Goal: Task Accomplishment & Management: Manage account settings

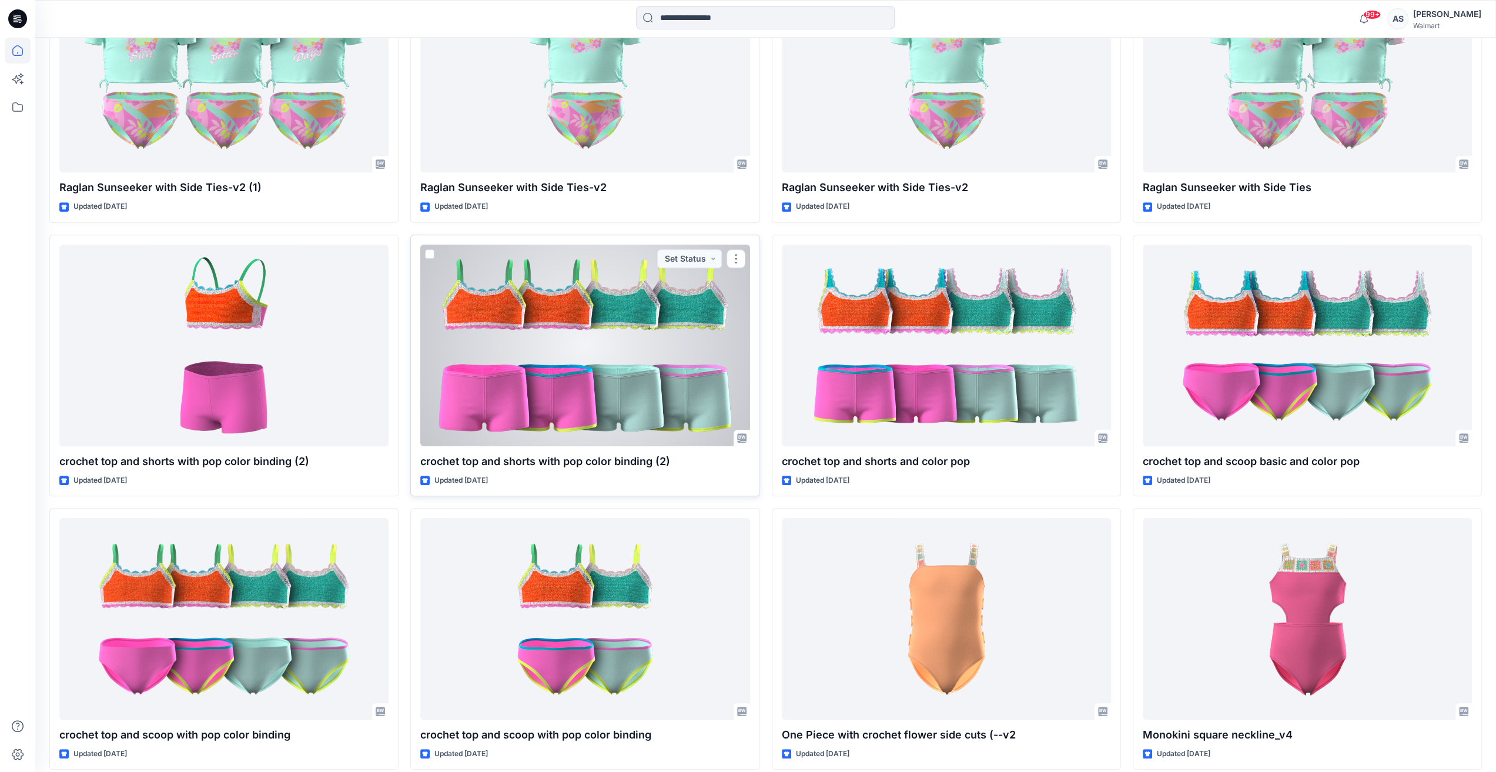
scroll to position [764, 0]
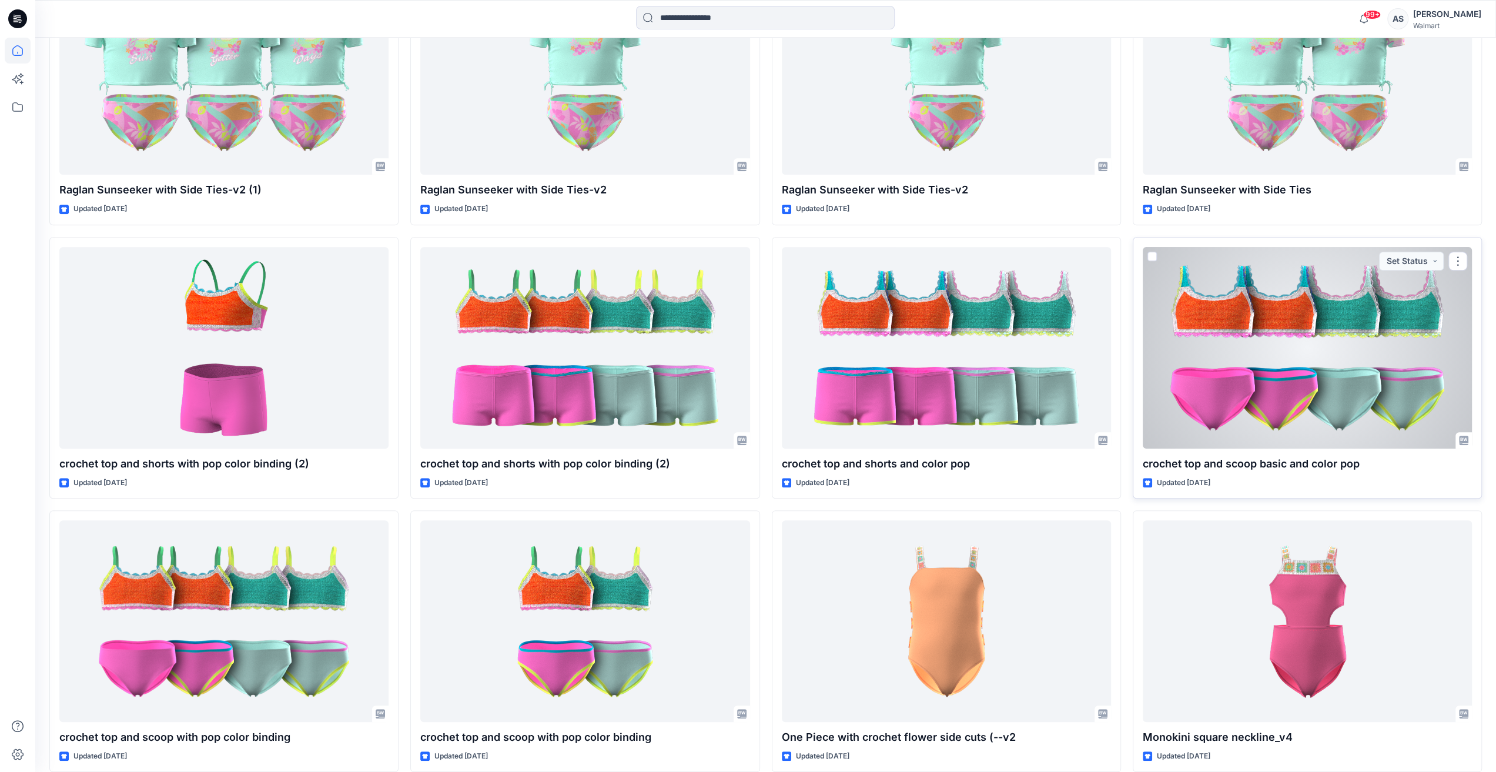
click at [1403, 340] on div at bounding box center [1307, 348] width 329 height 202
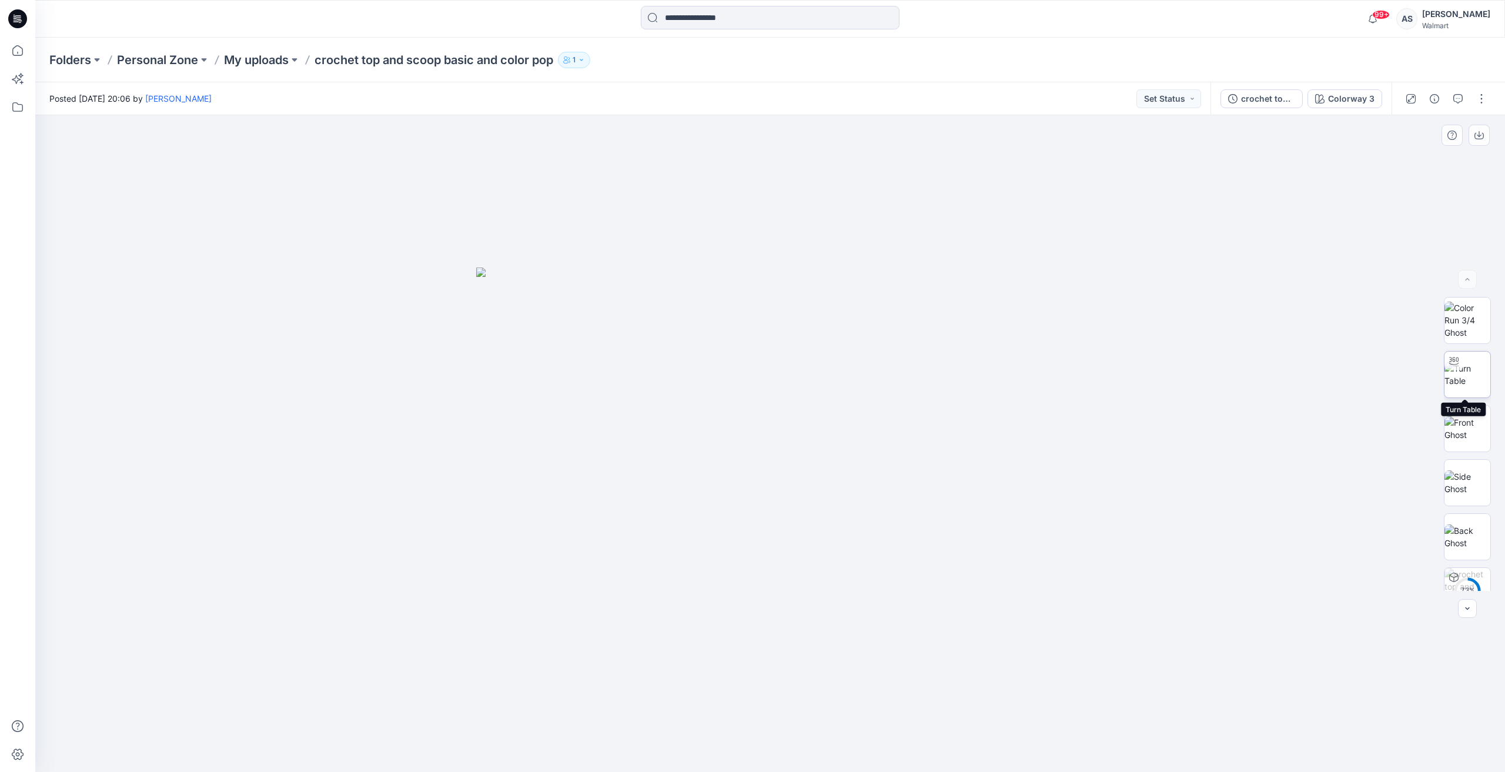
click at [1460, 371] on img at bounding box center [1468, 374] width 46 height 25
drag, startPoint x: 773, startPoint y: 428, endPoint x: 798, endPoint y: 465, distance: 45.2
click at [798, 465] on div at bounding box center [770, 443] width 1470 height 657
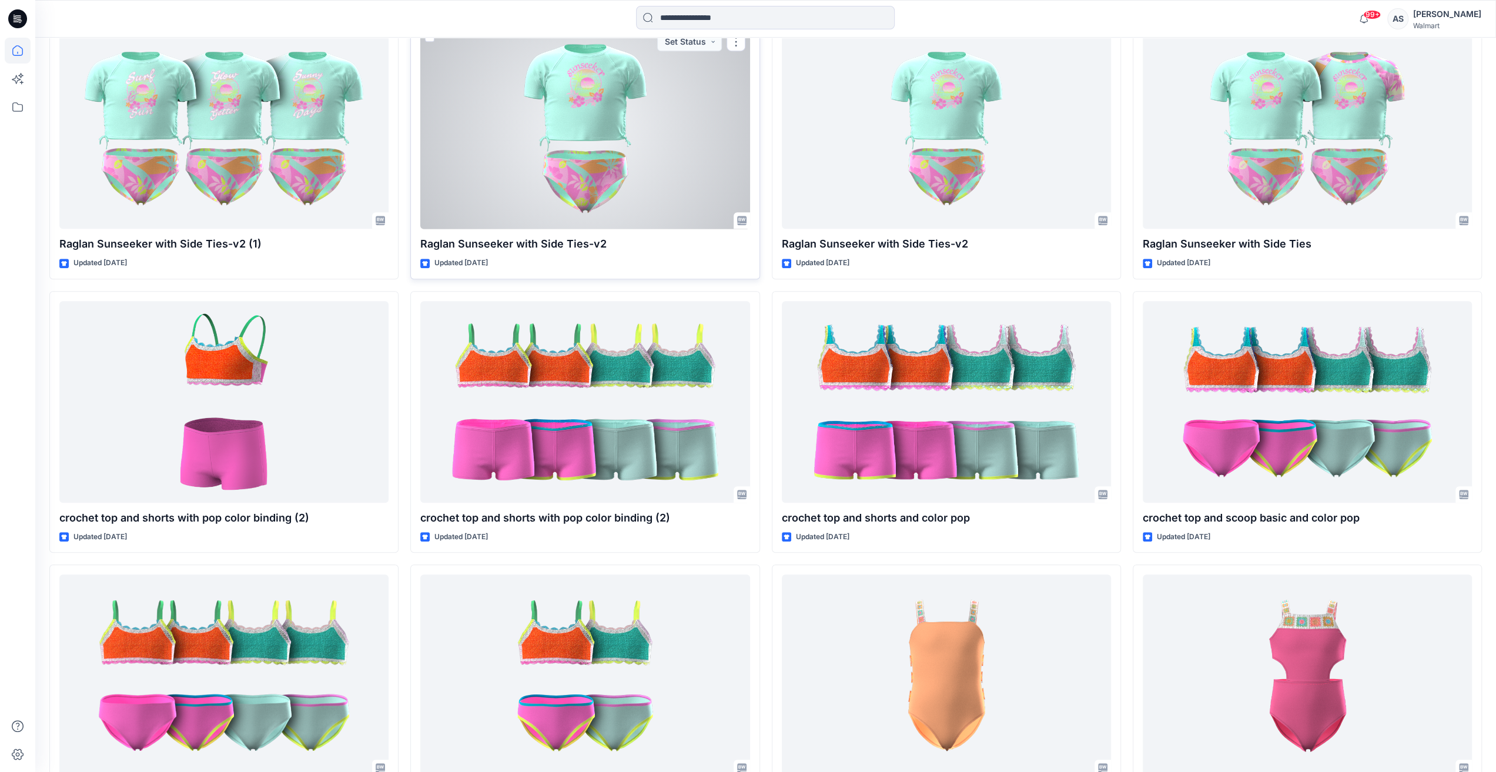
scroll to position [764, 0]
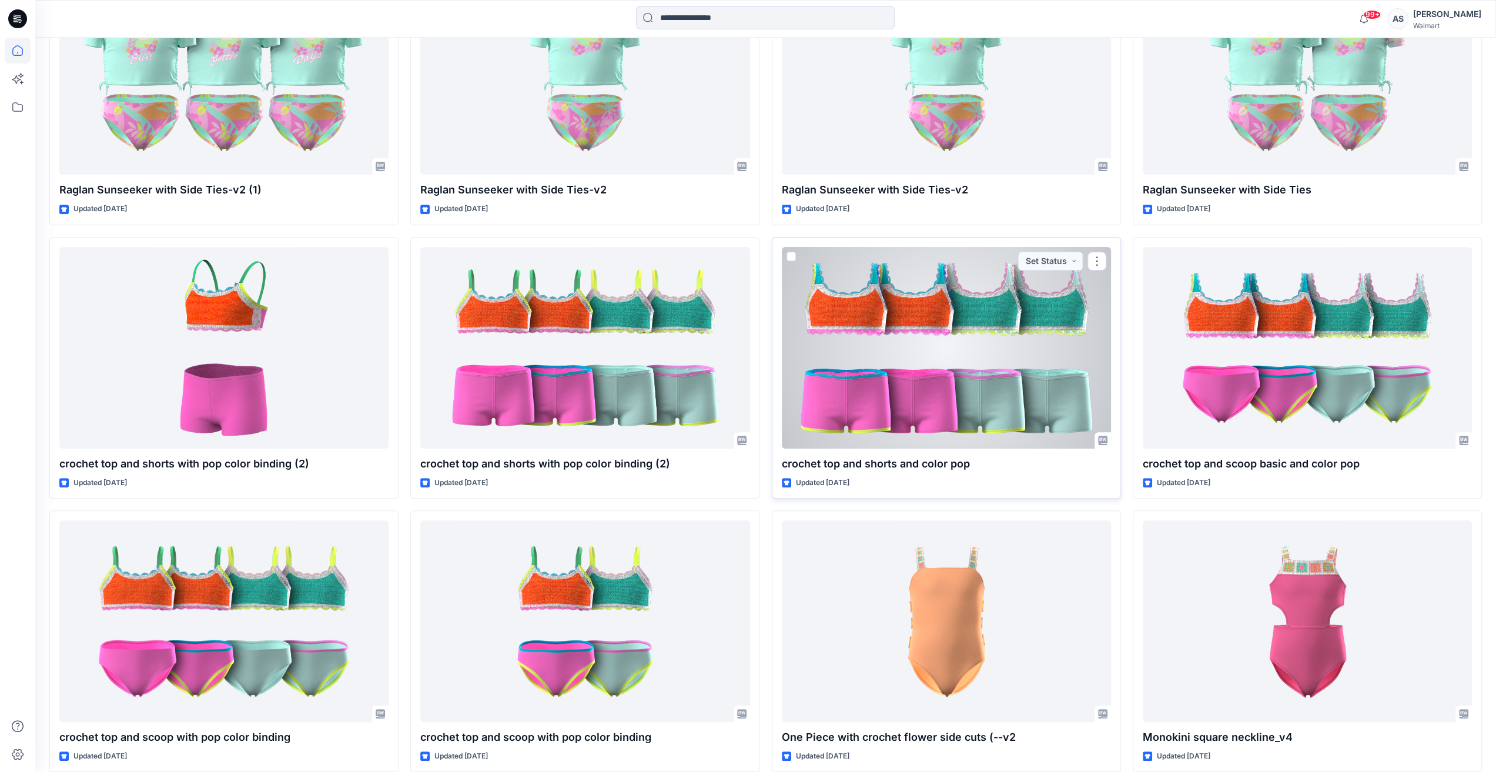
click at [912, 352] on div at bounding box center [946, 348] width 329 height 202
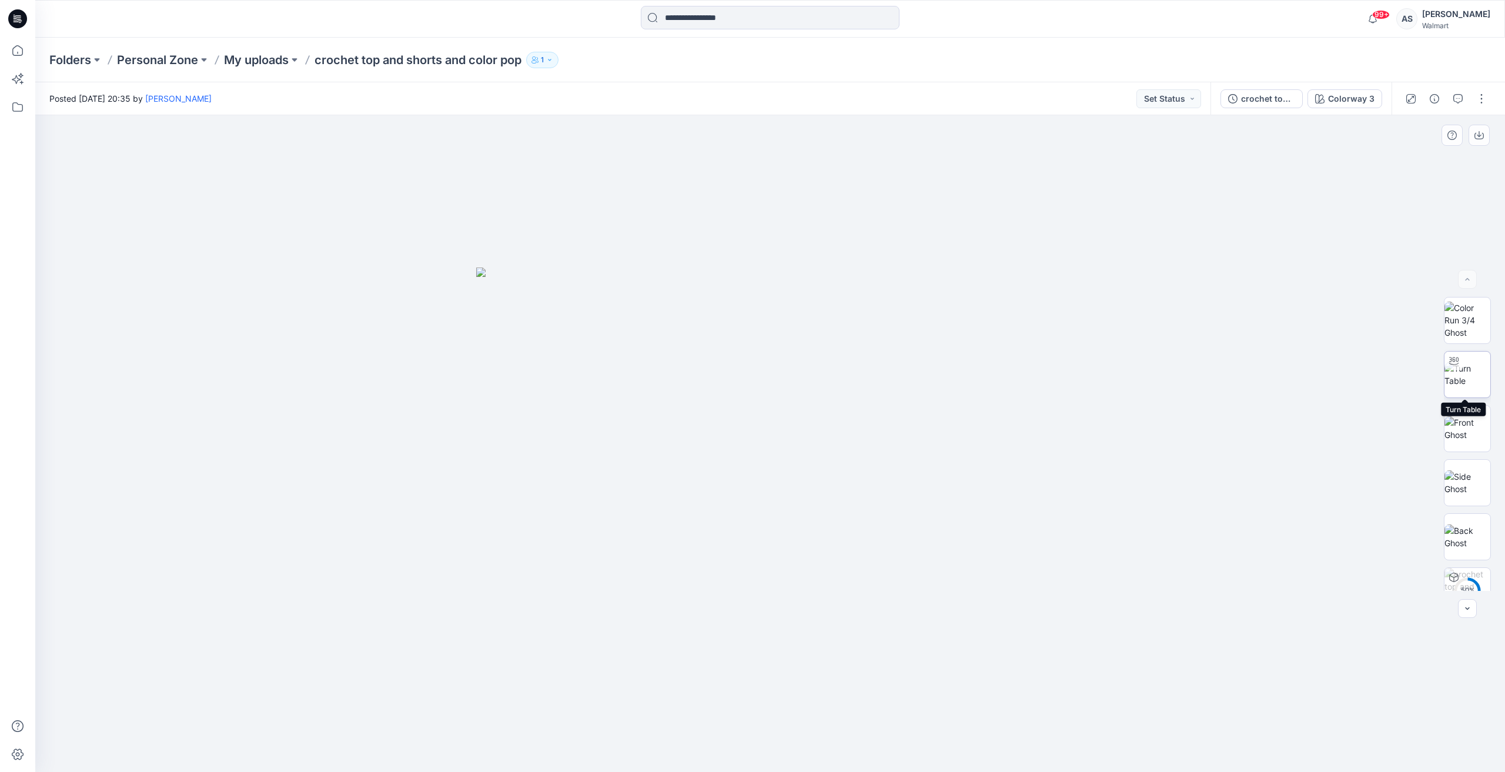
click at [1457, 364] on div at bounding box center [1454, 361] width 19 height 19
drag, startPoint x: 656, startPoint y: 416, endPoint x: 821, endPoint y: 431, distance: 165.3
click at [835, 436] on div at bounding box center [770, 443] width 1470 height 657
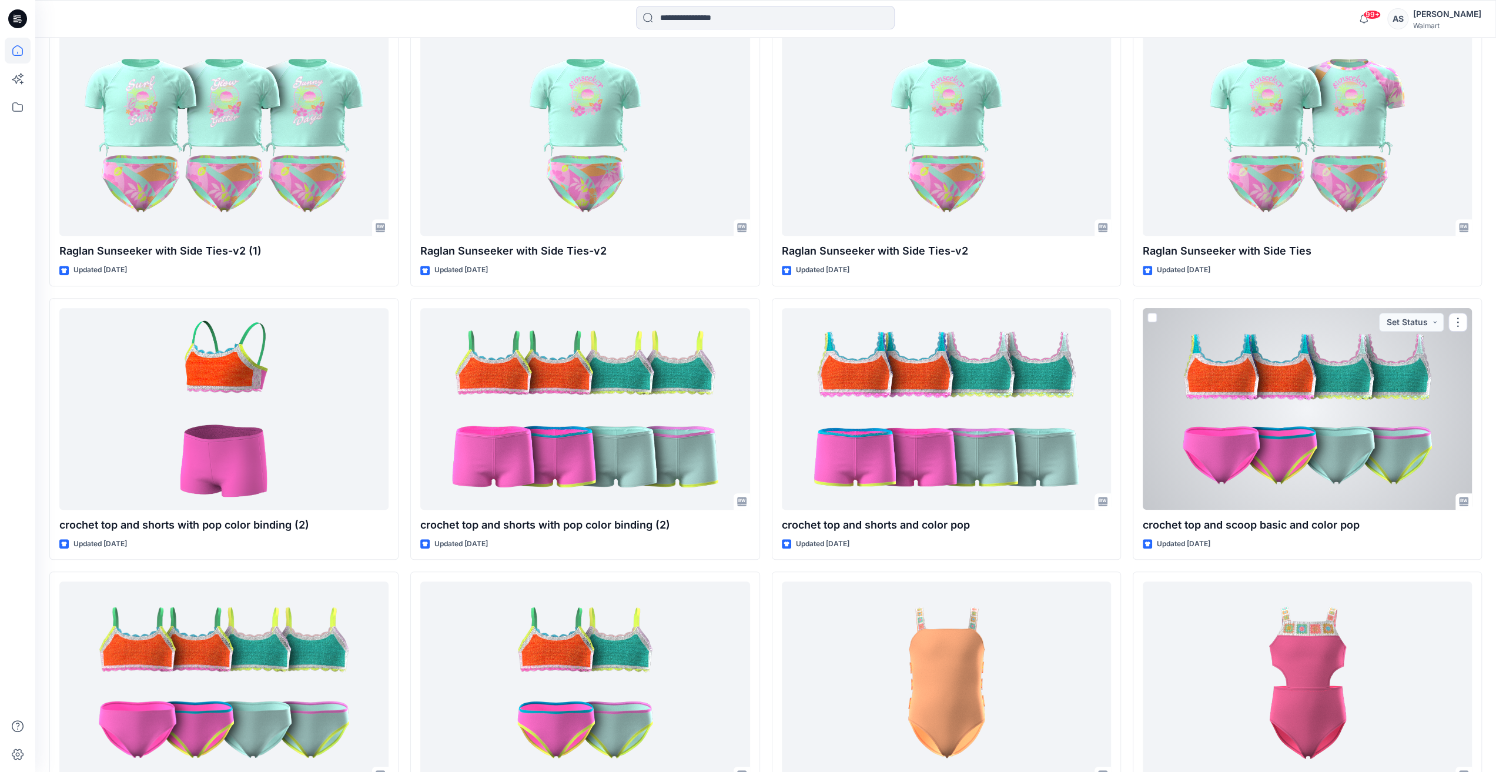
scroll to position [706, 0]
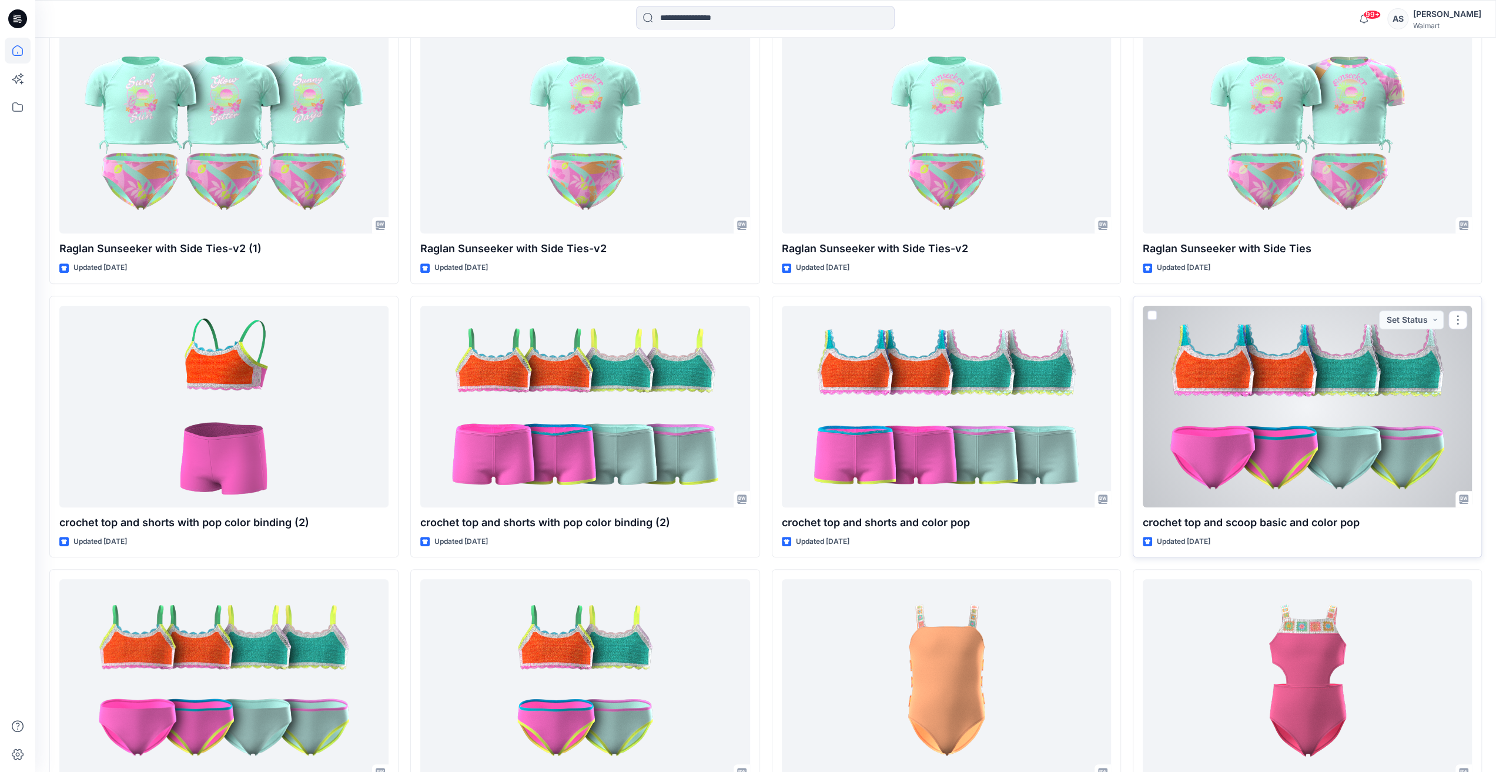
click at [1216, 366] on div at bounding box center [1307, 407] width 329 height 202
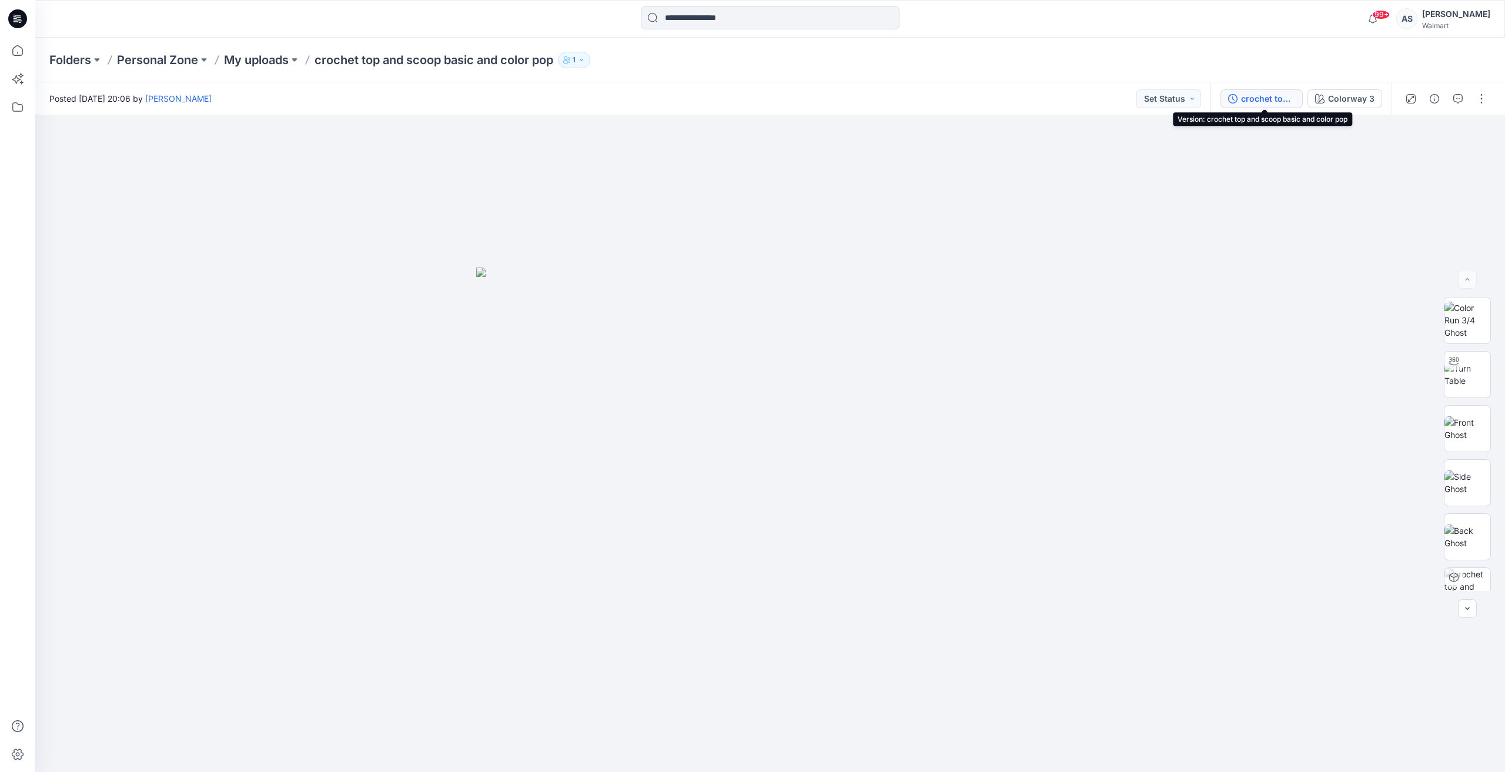
click at [1256, 97] on div "crochet top and scoop basic and color pop" at bounding box center [1268, 98] width 54 height 13
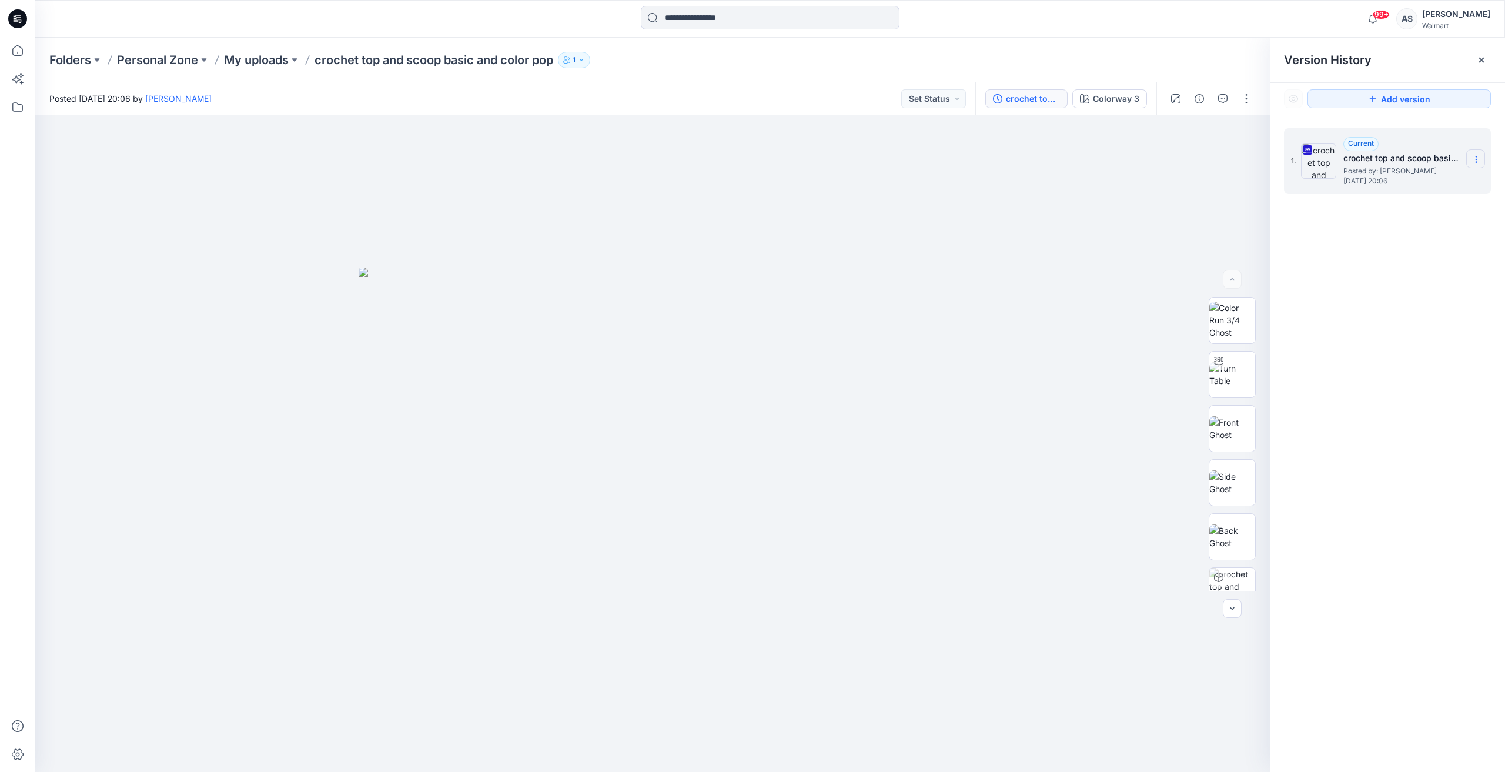
click at [1482, 158] on section at bounding box center [1475, 158] width 19 height 19
click at [1406, 178] on span "Download Source BW File" at bounding box center [1417, 182] width 98 height 14
click at [11, 46] on icon at bounding box center [18, 51] width 26 height 26
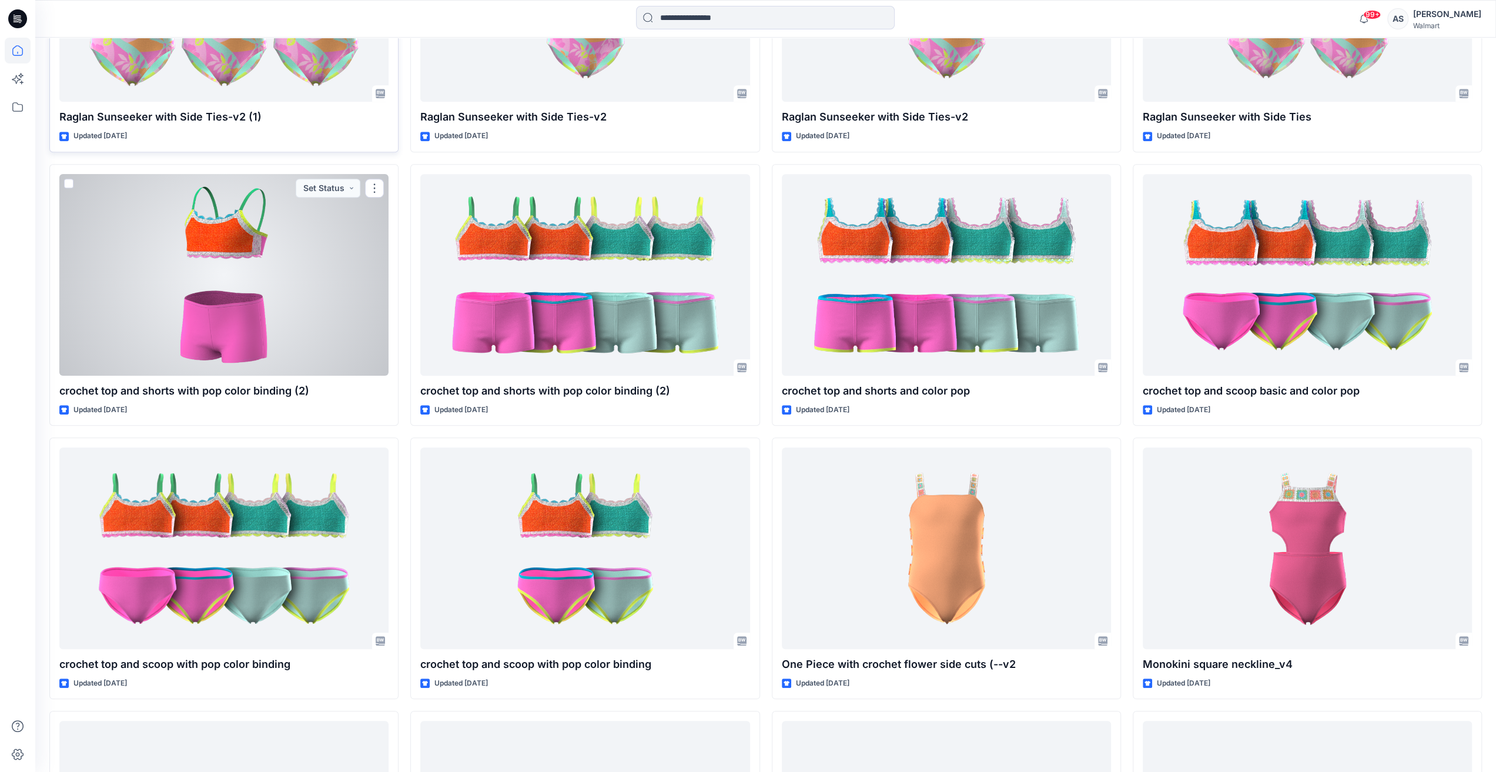
scroll to position [840, 0]
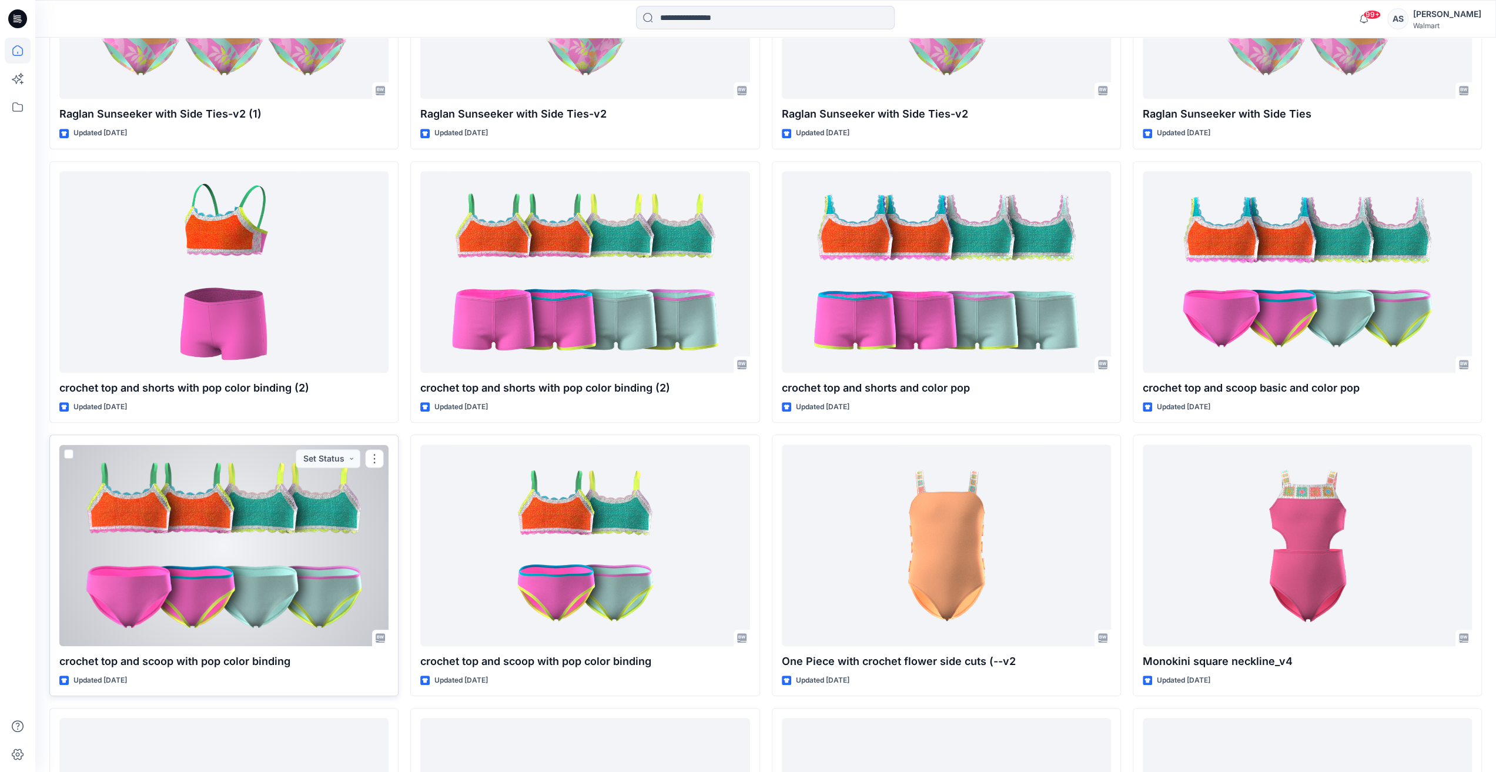
click at [303, 543] on div at bounding box center [223, 545] width 329 height 202
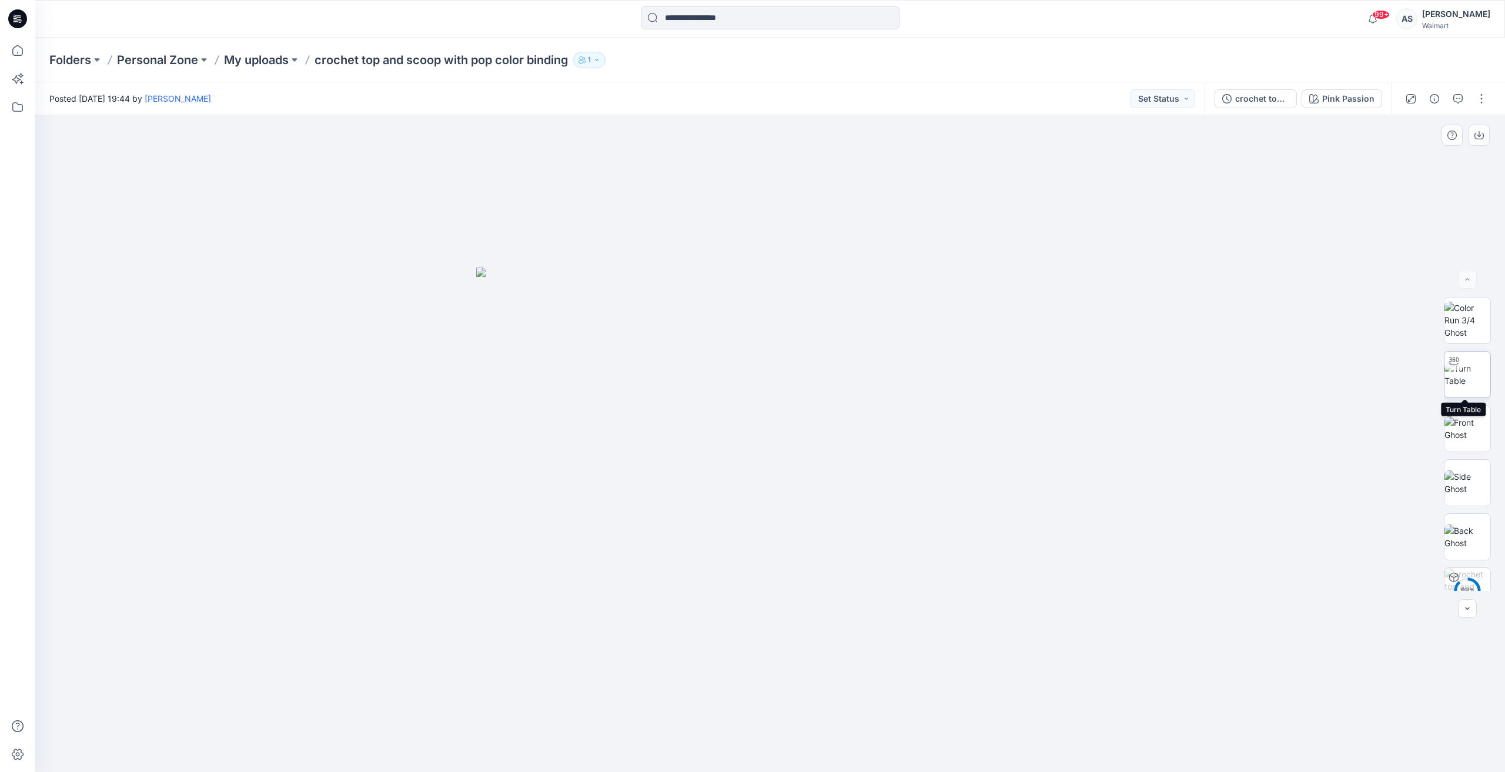
click at [1486, 373] on img at bounding box center [1468, 374] width 46 height 25
drag, startPoint x: 756, startPoint y: 465, endPoint x: 1015, endPoint y: 451, distance: 259.1
click at [1029, 454] on div at bounding box center [770, 443] width 1470 height 657
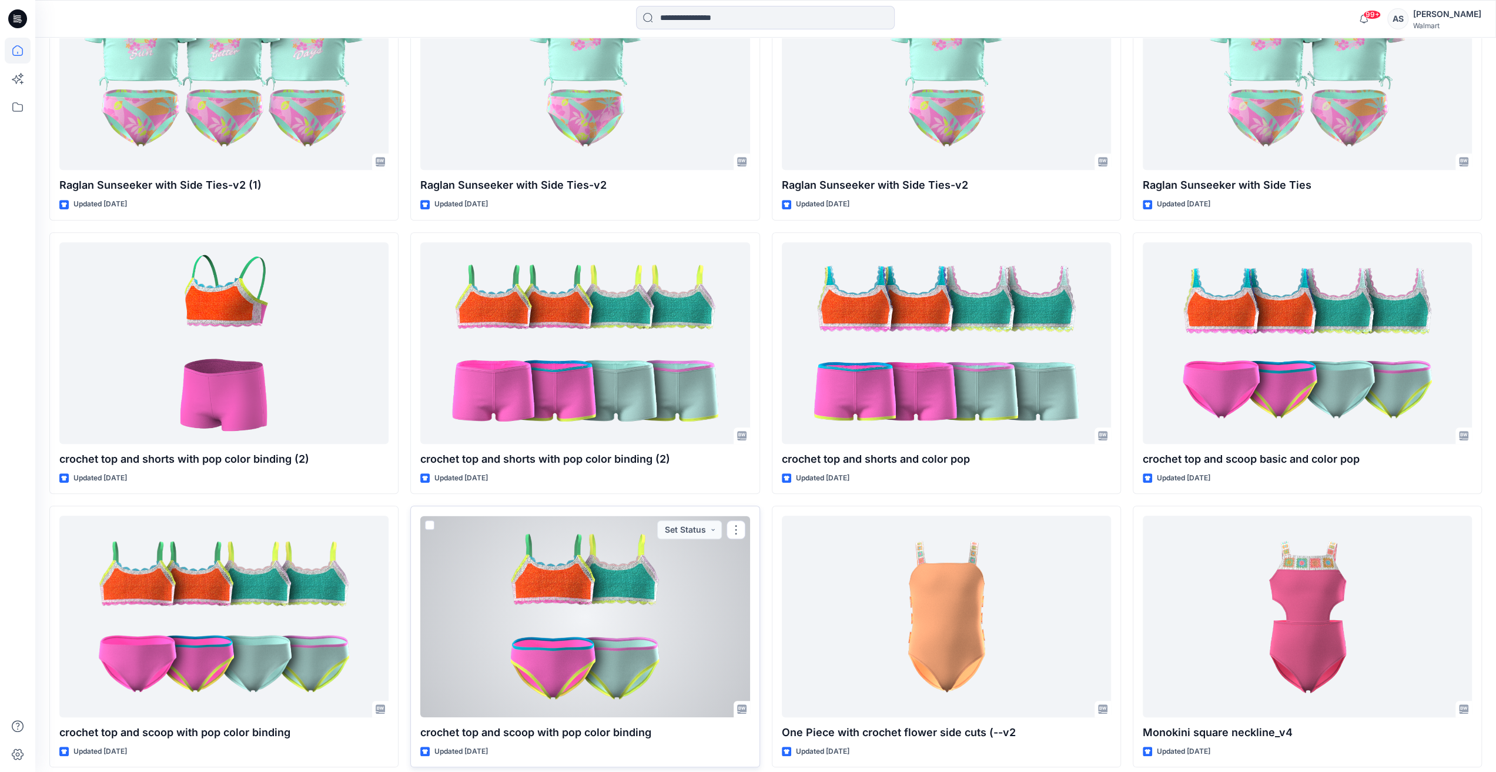
scroll to position [899, 0]
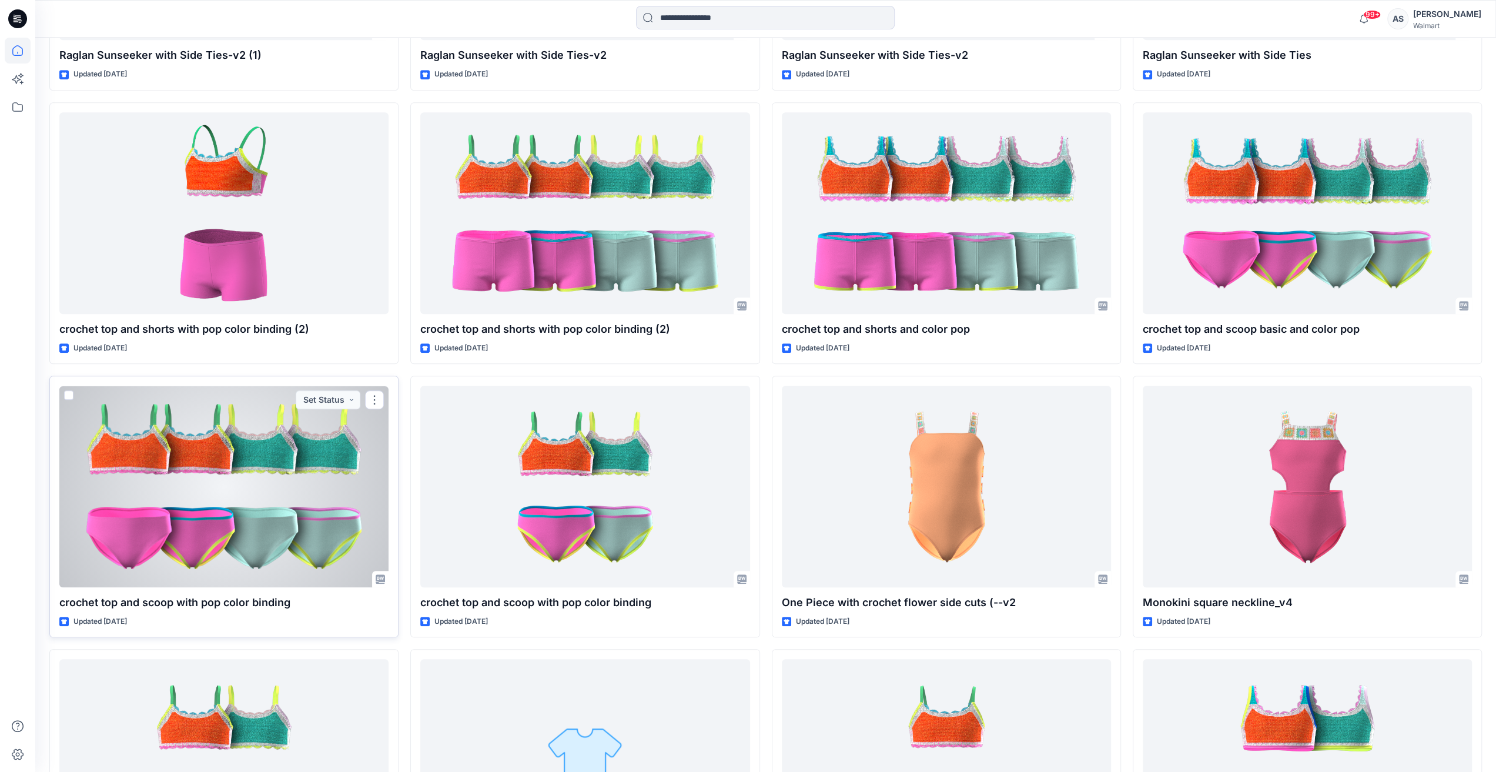
click at [255, 511] on div at bounding box center [223, 487] width 329 height 202
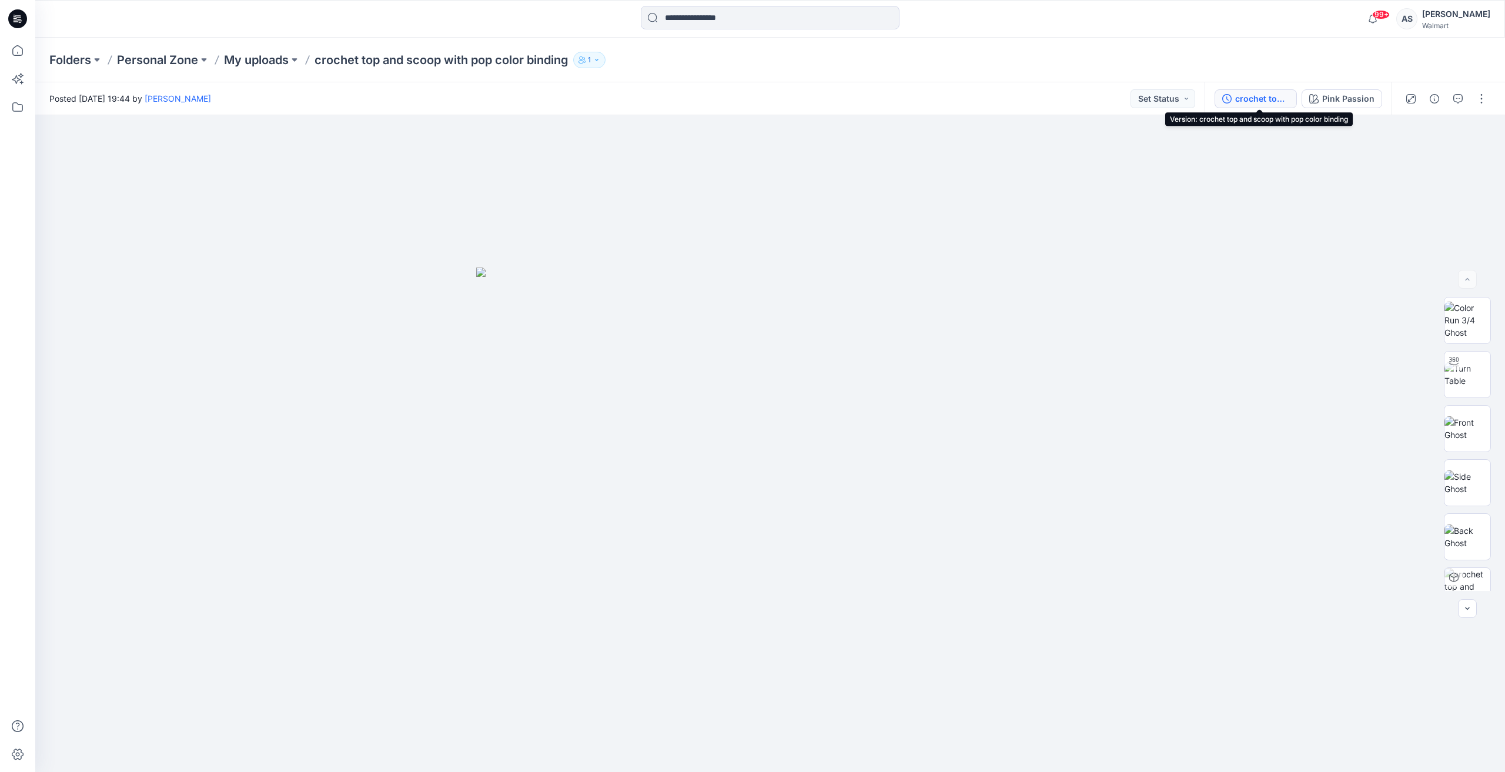
click at [1255, 98] on div "crochet top and scoop with pop color binding" at bounding box center [1262, 98] width 54 height 13
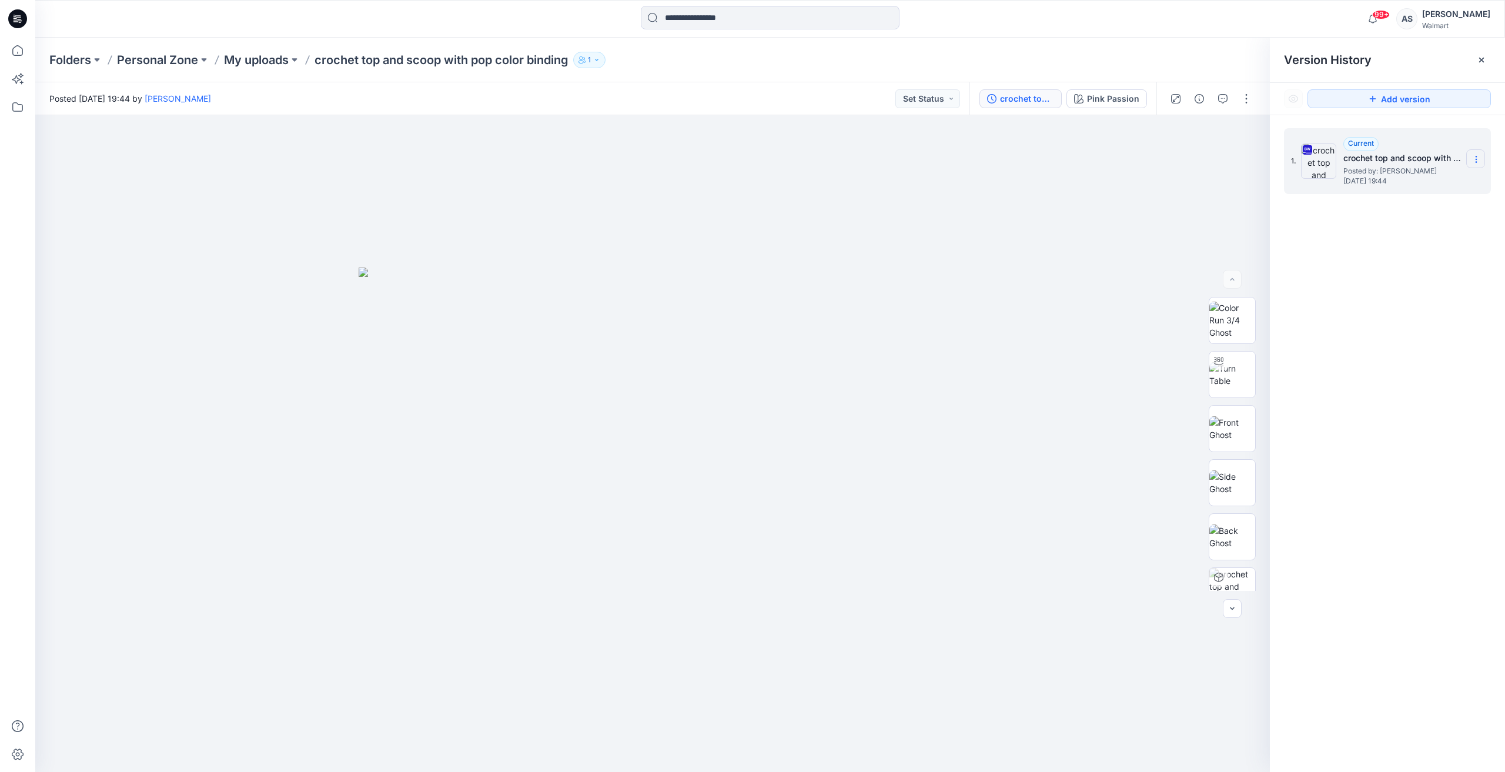
click at [1482, 152] on section at bounding box center [1475, 158] width 19 height 19
click at [1424, 177] on span "Download Source BW File" at bounding box center [1417, 182] width 98 height 14
click at [1242, 375] on img at bounding box center [1232, 374] width 46 height 25
drag, startPoint x: 706, startPoint y: 487, endPoint x: 648, endPoint y: 504, distance: 59.9
click at [648, 504] on div at bounding box center [652, 443] width 1235 height 657
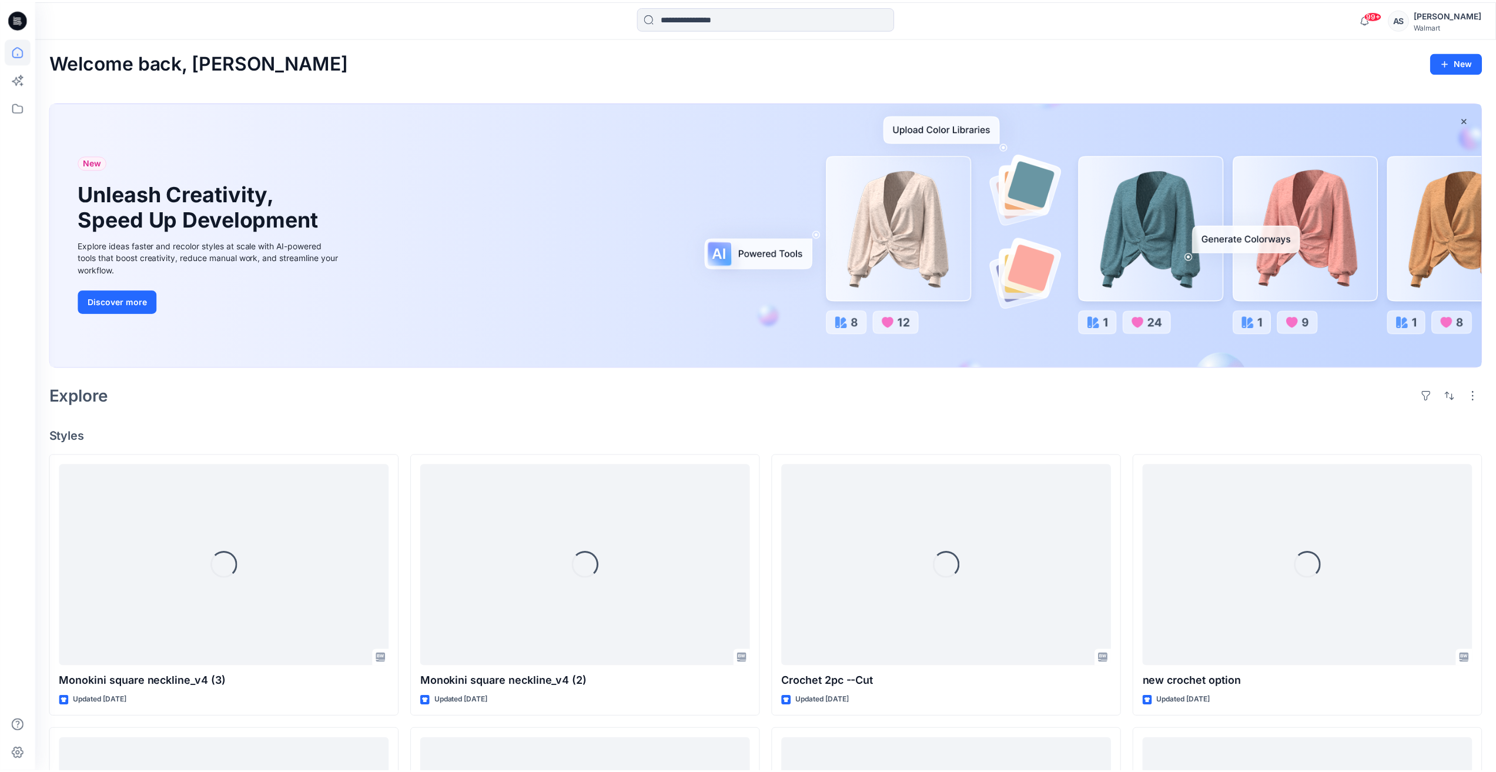
scroll to position [899, 0]
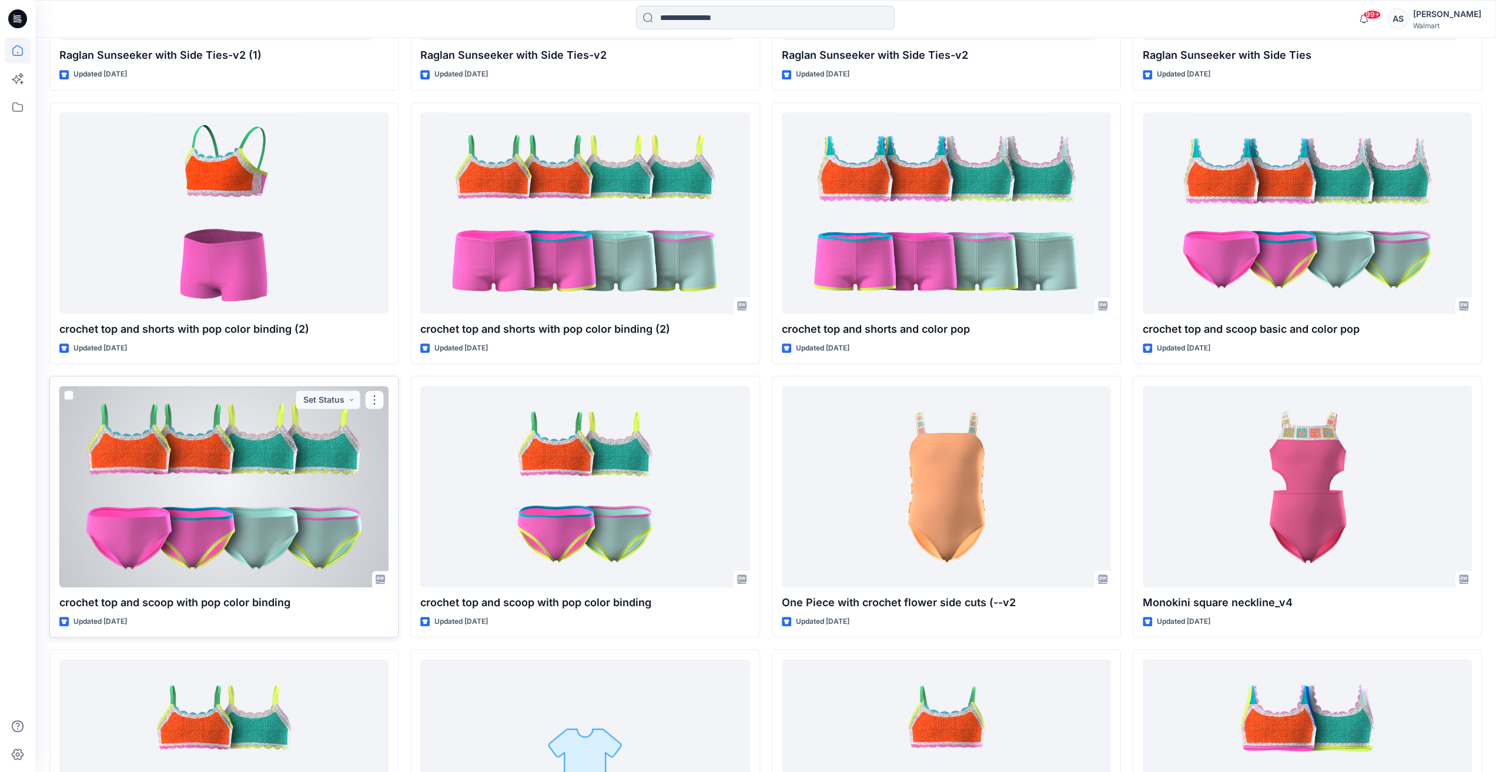
click at [304, 539] on div at bounding box center [223, 487] width 329 height 202
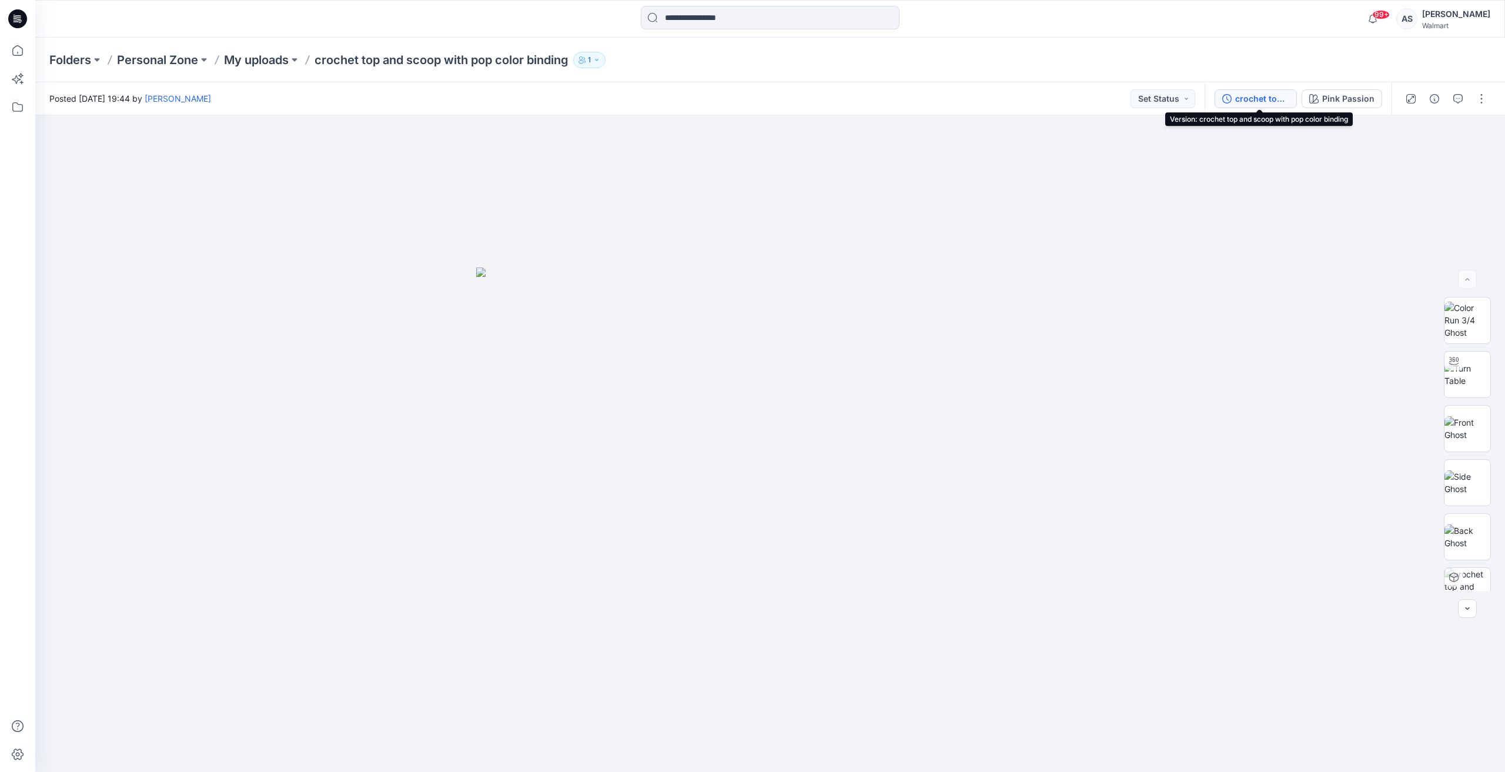
click at [1259, 98] on div "crochet top and scoop with pop color binding" at bounding box center [1262, 98] width 54 height 13
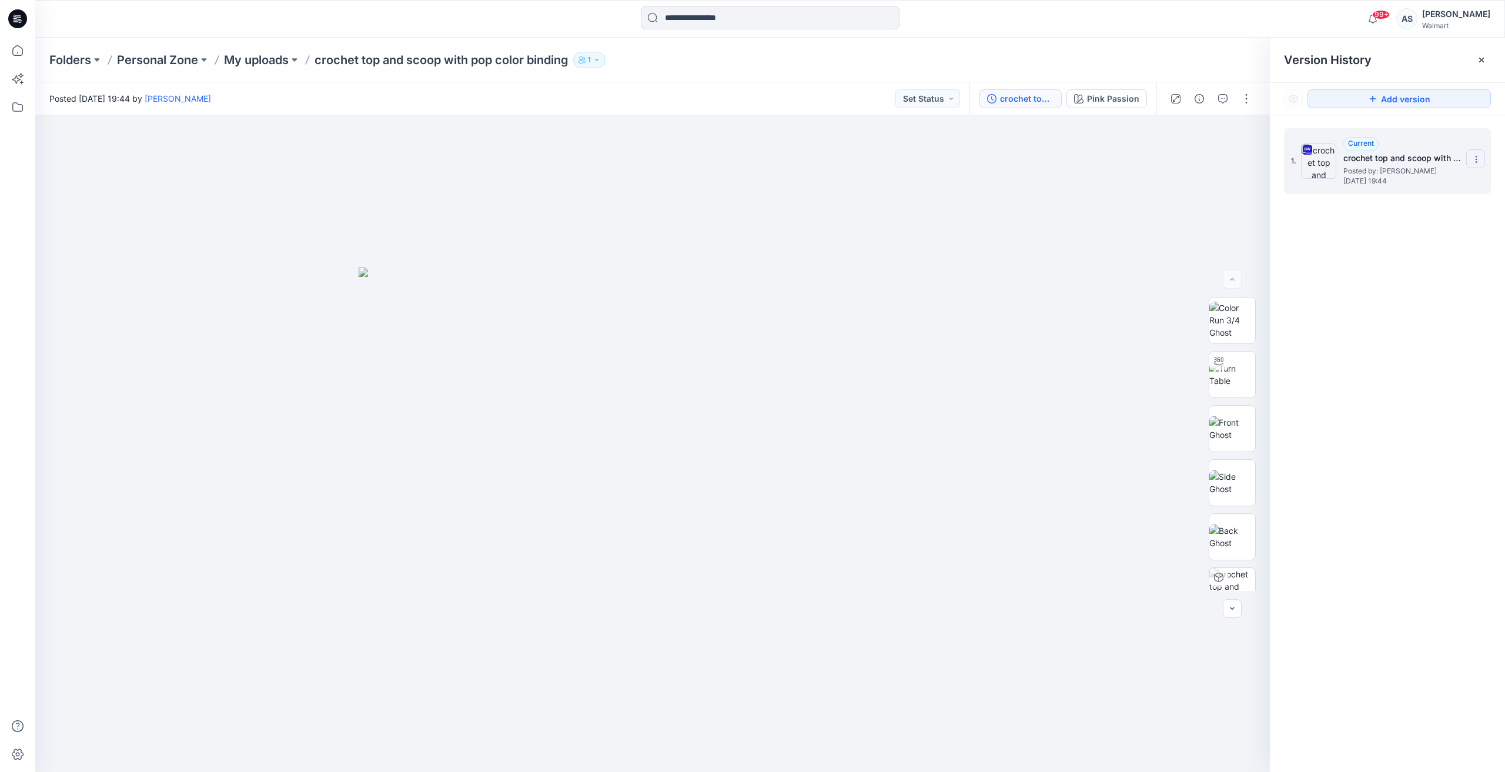
click at [1479, 158] on icon at bounding box center [1476, 159] width 9 height 9
click at [1402, 185] on span "Download Source BW File" at bounding box center [1417, 182] width 98 height 14
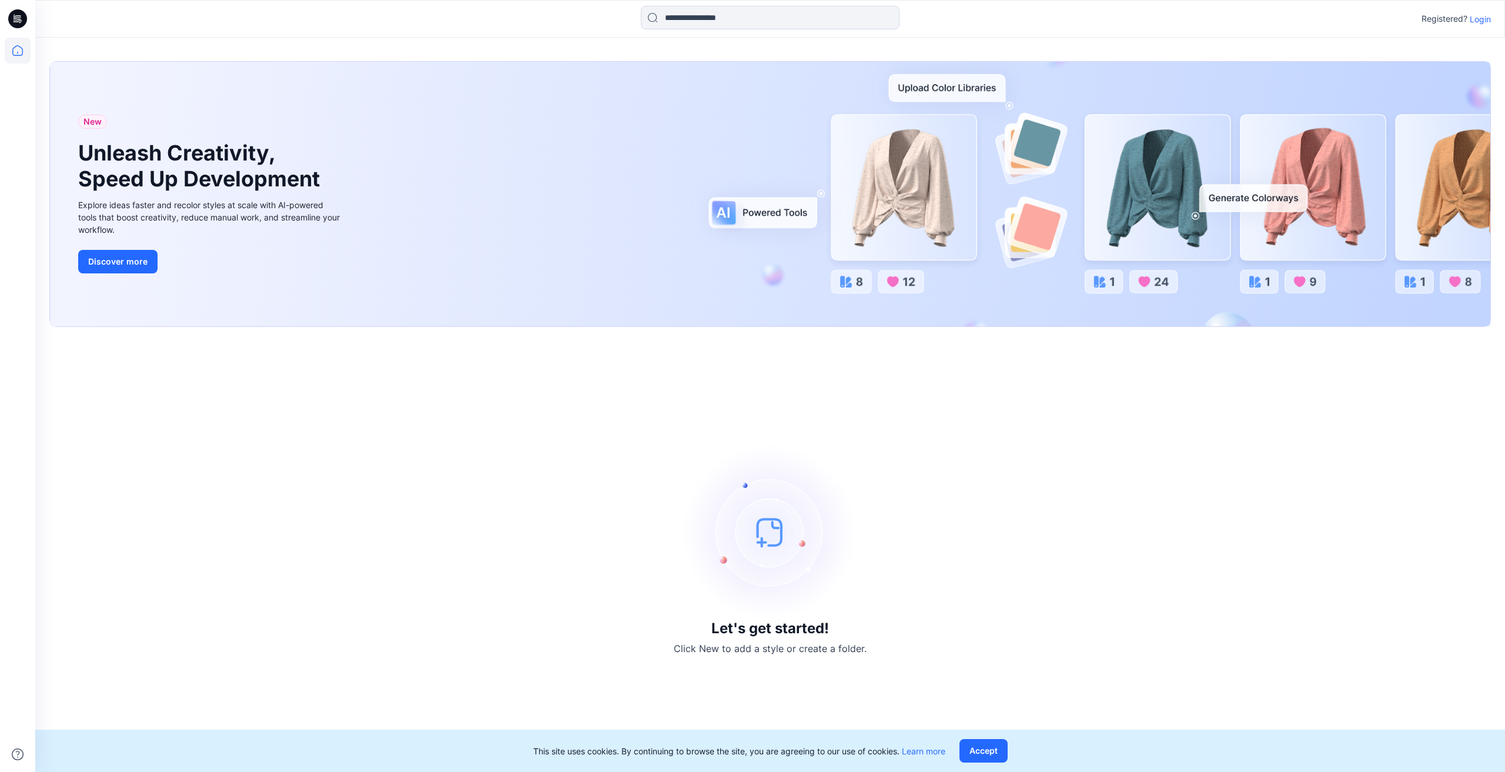
click at [1476, 19] on p "Login" at bounding box center [1480, 19] width 21 height 12
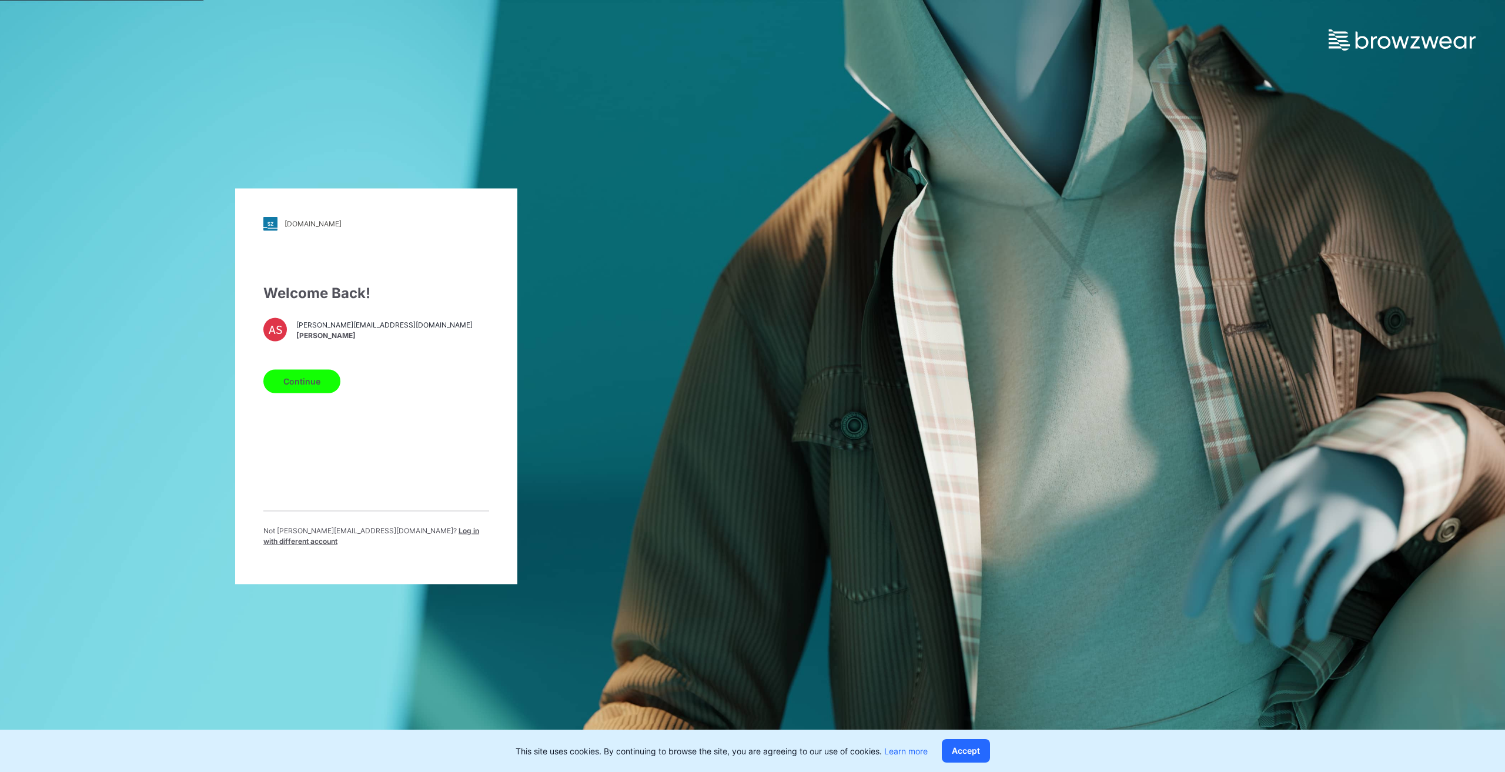
click at [316, 393] on button "Continue" at bounding box center [301, 381] width 77 height 24
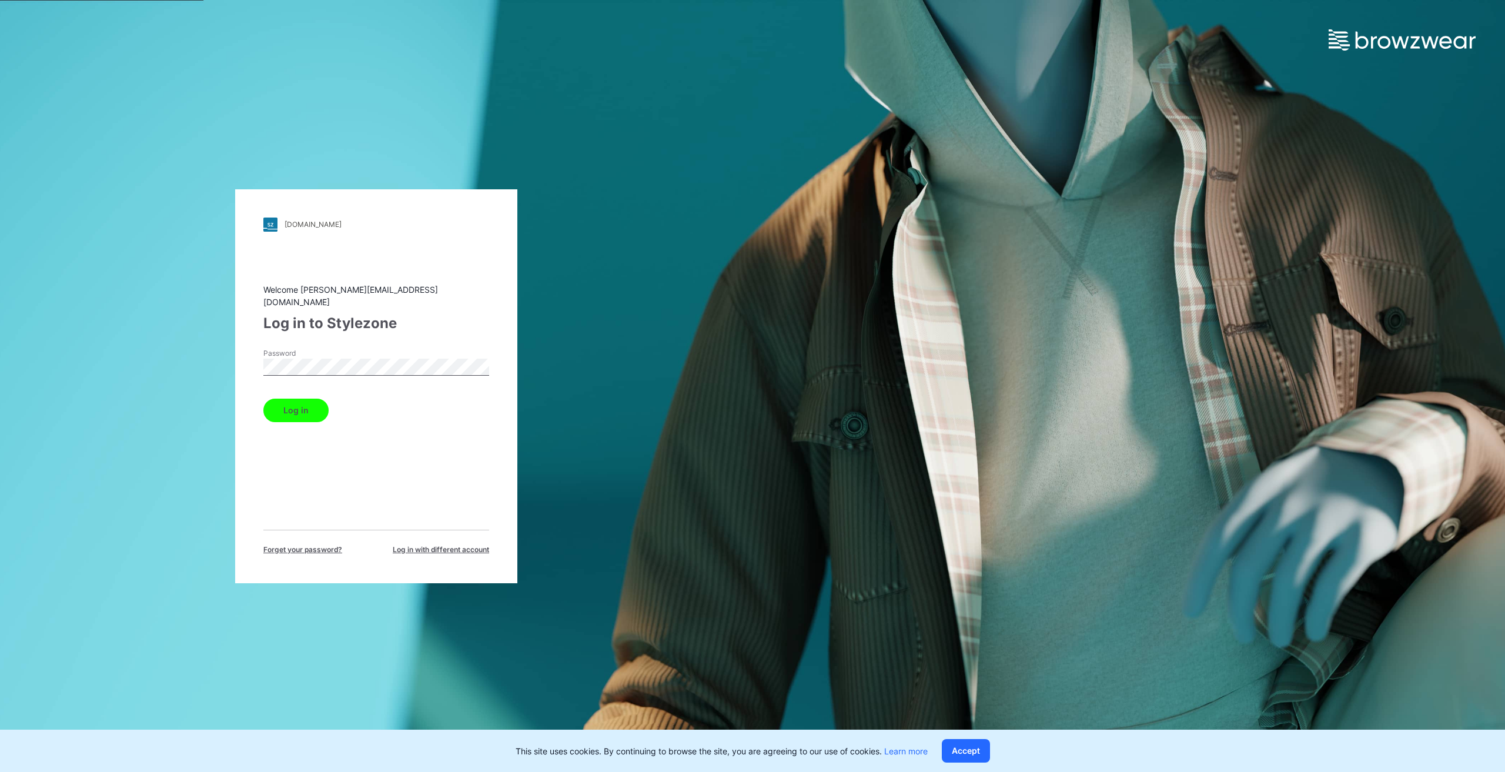
click at [263, 399] on button "Log in" at bounding box center [295, 411] width 65 height 24
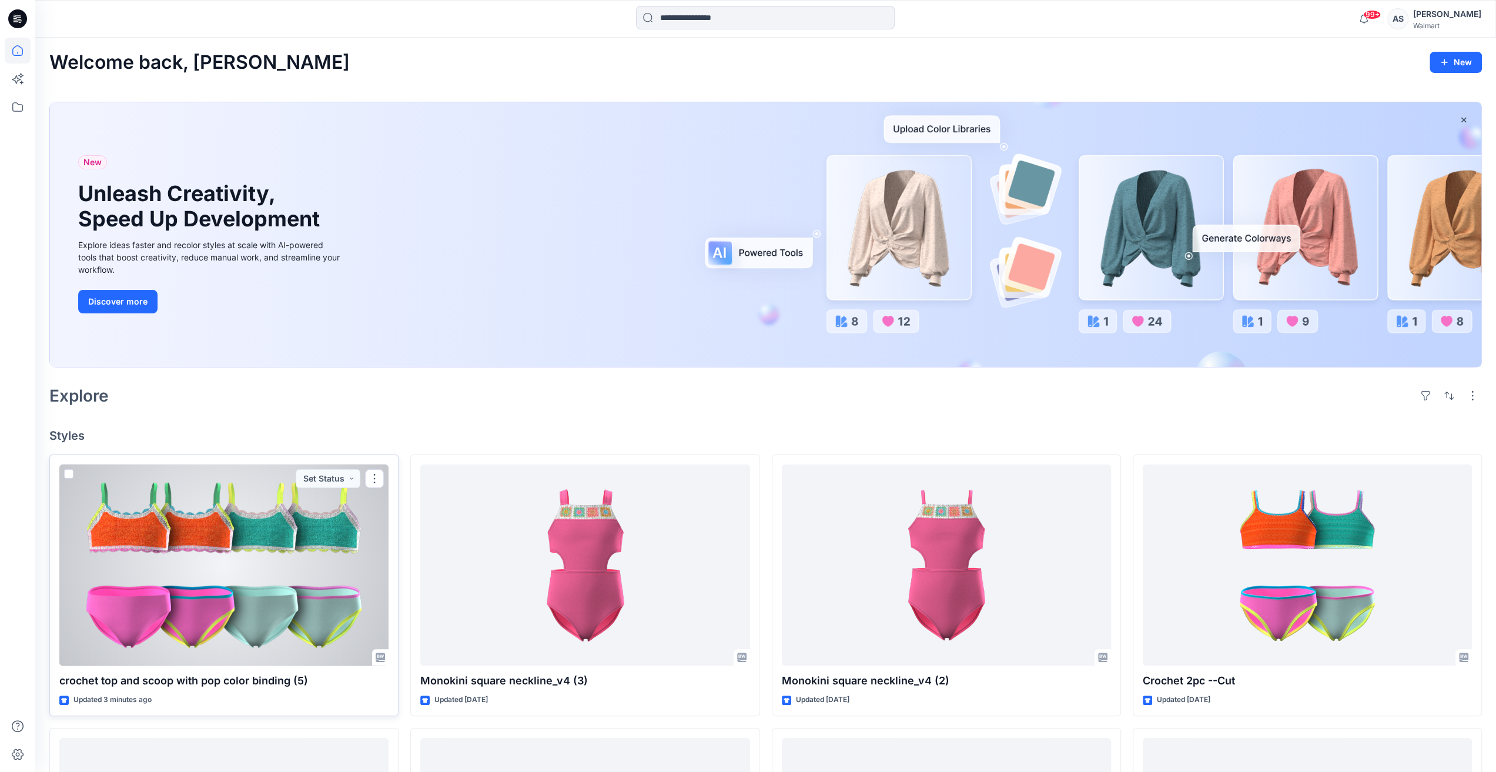
click at [185, 528] on div at bounding box center [223, 565] width 329 height 202
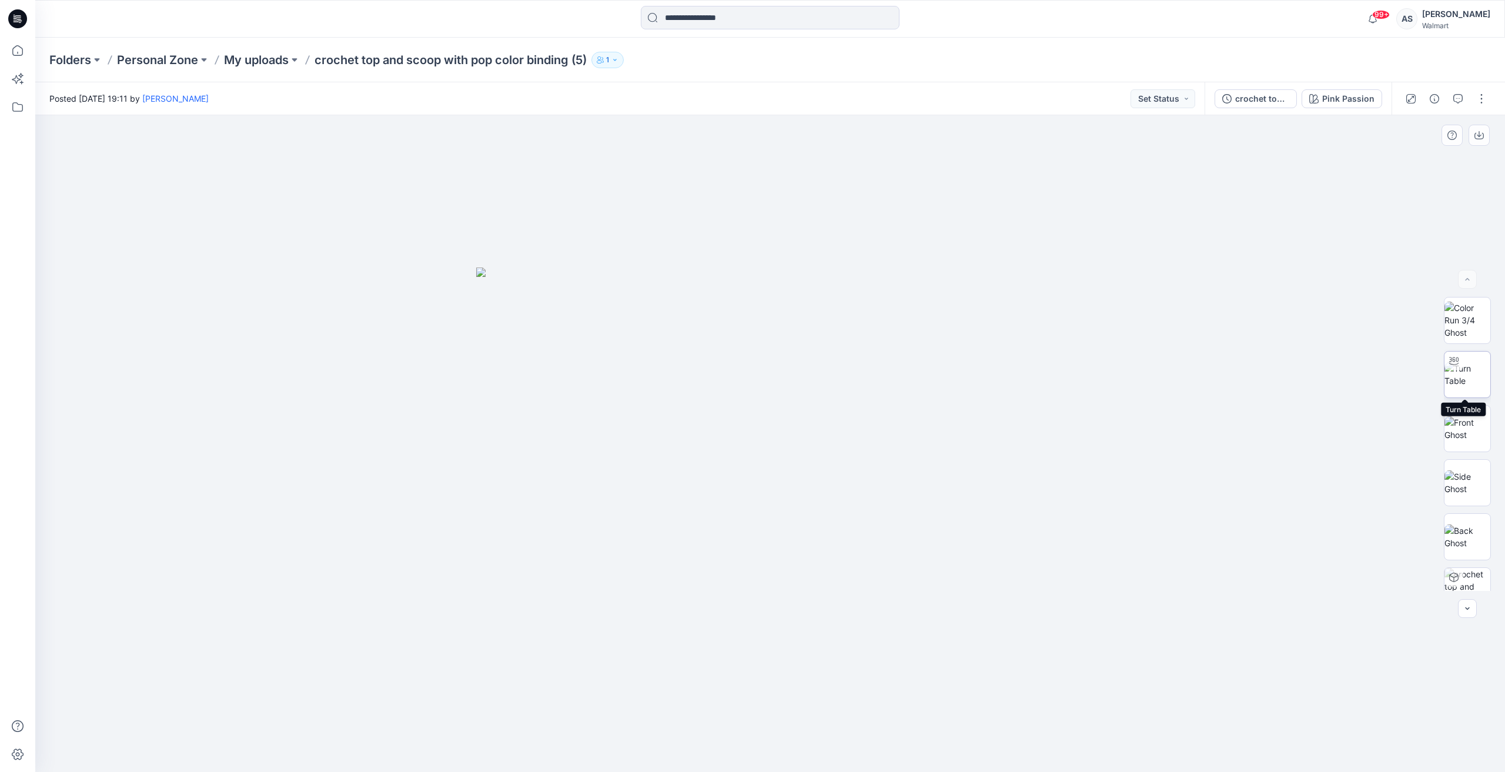
click at [1452, 385] on img at bounding box center [1468, 374] width 46 height 25
drag, startPoint x: 765, startPoint y: 464, endPoint x: 795, endPoint y: 474, distance: 31.8
click at [794, 474] on div at bounding box center [770, 443] width 1470 height 657
drag, startPoint x: 973, startPoint y: 242, endPoint x: 1009, endPoint y: 264, distance: 42.3
click at [1009, 264] on img at bounding box center [827, 19] width 2408 height 1506
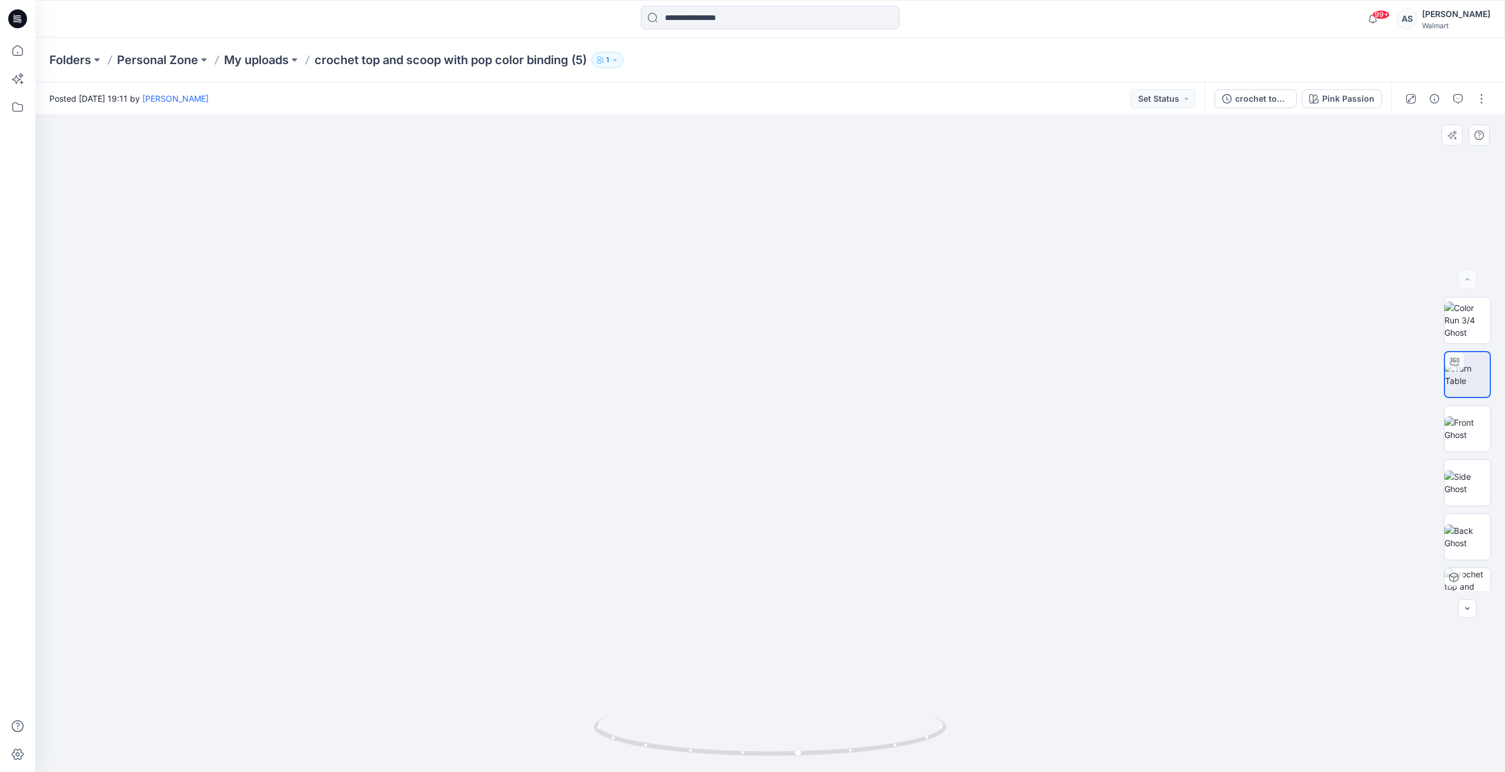
drag, startPoint x: 908, startPoint y: 326, endPoint x: 761, endPoint y: 373, distance: 154.9
click at [761, 373] on img at bounding box center [703, 40] width 2408 height 1466
click at [761, 373] on img at bounding box center [679, 42] width 2408 height 1459
click at [760, 373] on img at bounding box center [679, 42] width 2408 height 1459
click at [1473, 319] on img at bounding box center [1468, 320] width 46 height 37
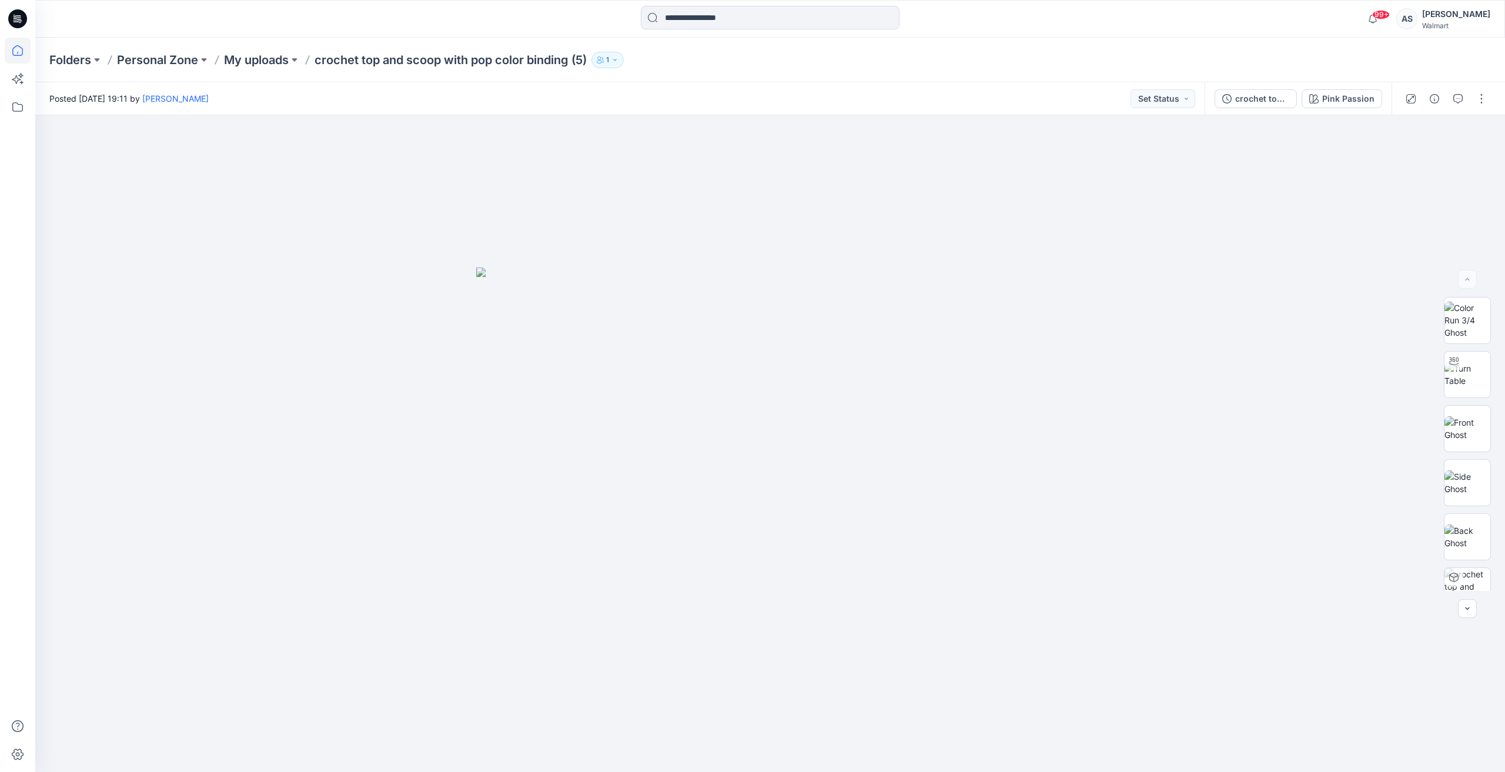
click at [24, 56] on icon at bounding box center [18, 51] width 26 height 26
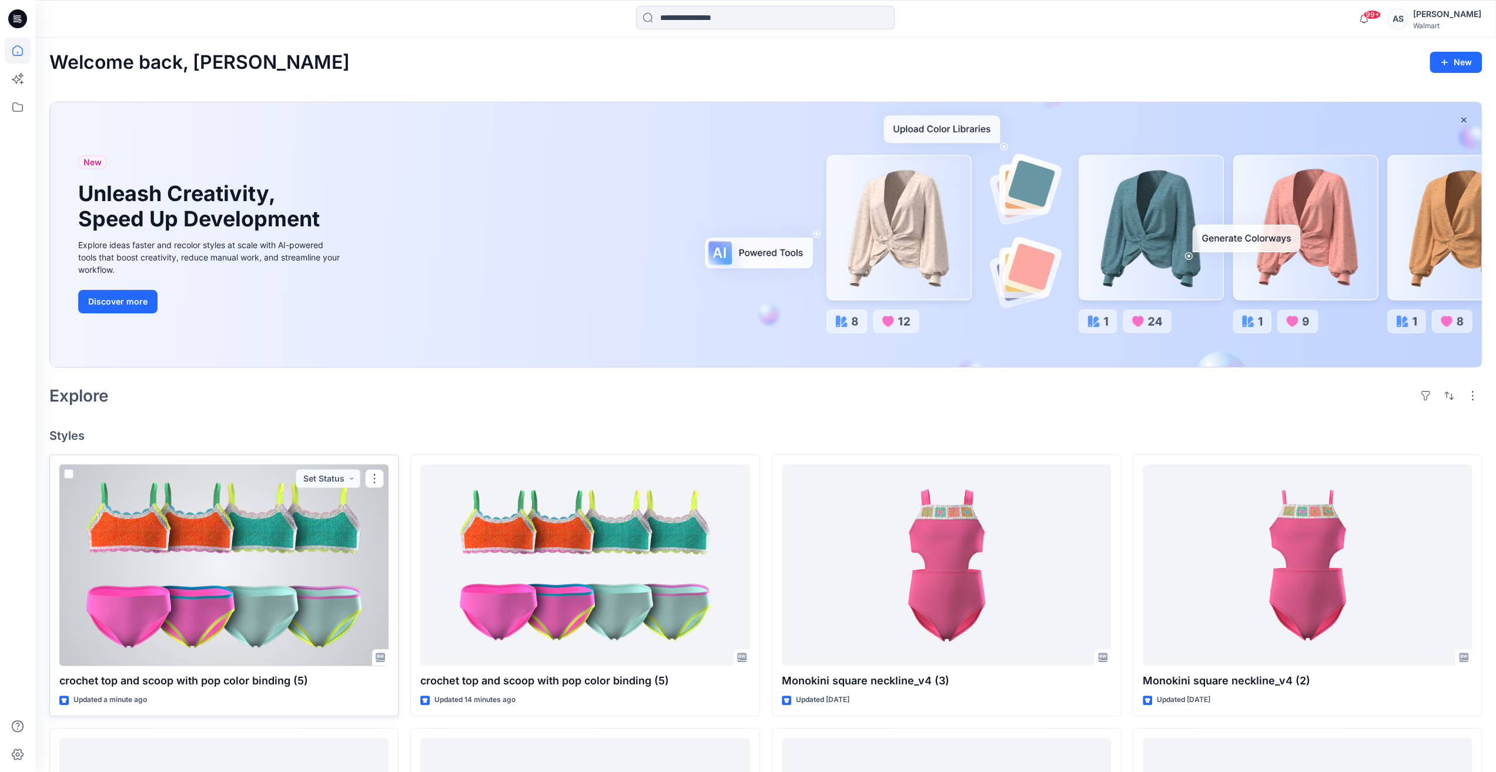
click at [293, 590] on div at bounding box center [223, 565] width 329 height 202
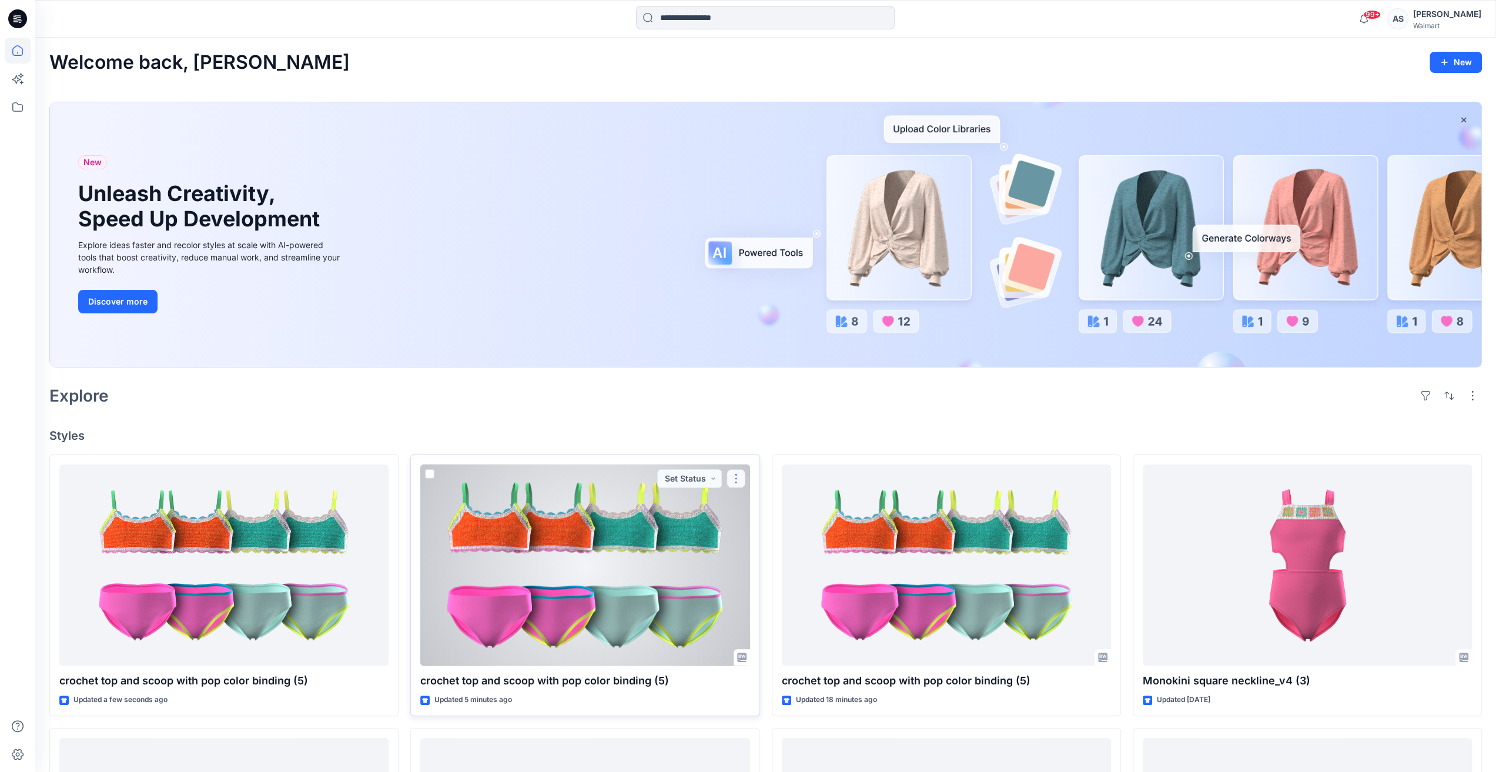
click at [730, 475] on button "button" at bounding box center [736, 478] width 19 height 19
click at [761, 499] on p "Edit" at bounding box center [757, 505] width 15 height 12
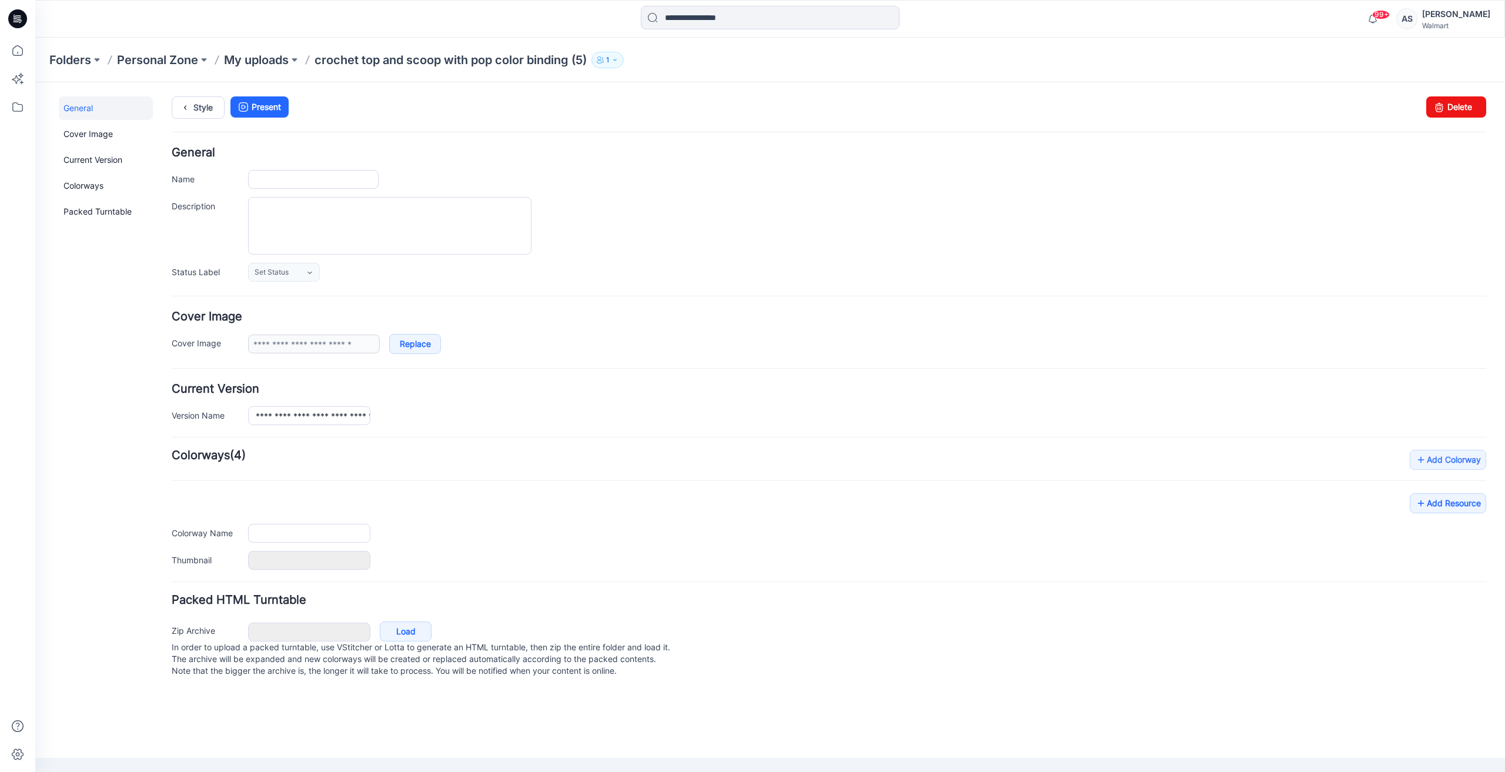
type input "**********"
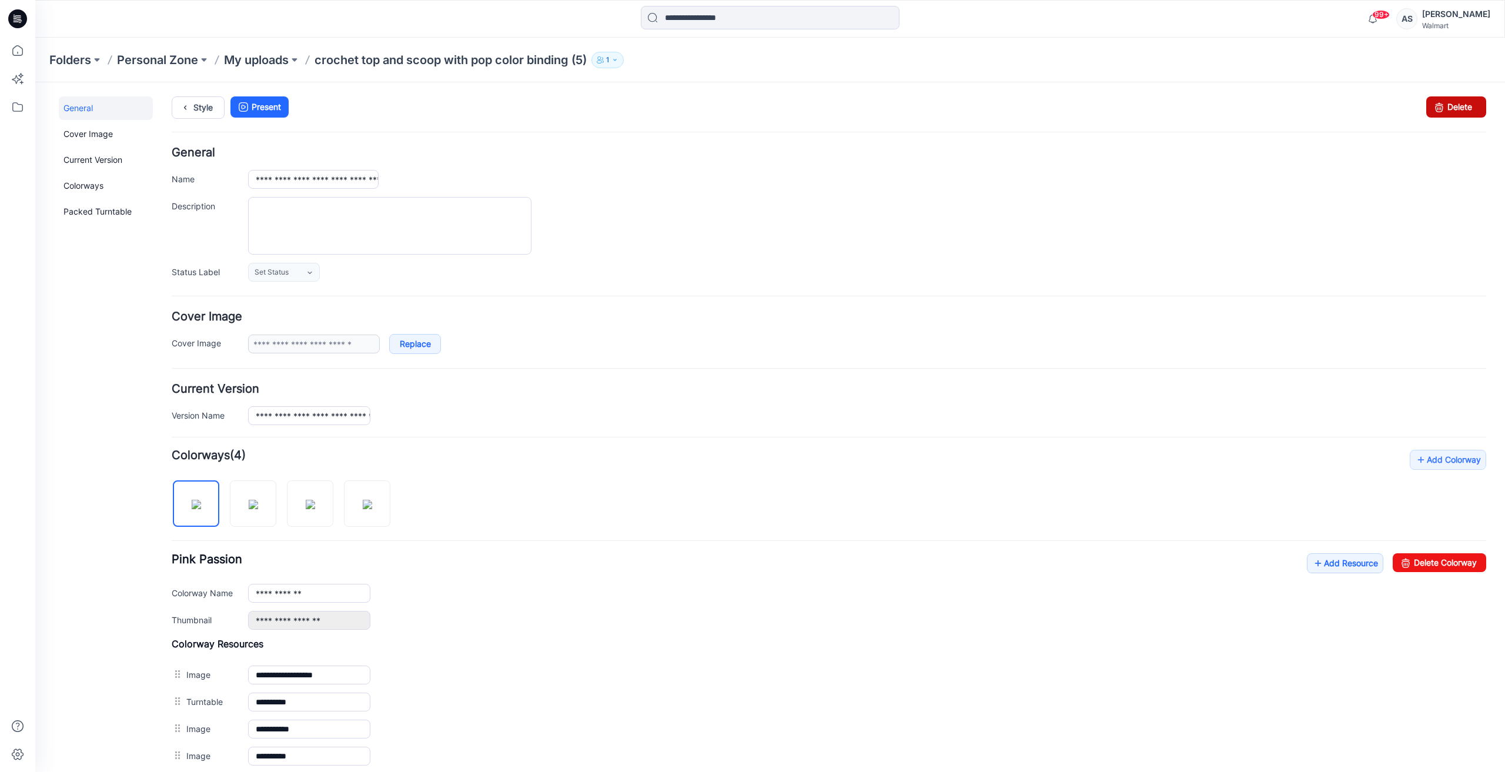
click at [1442, 114] on link "Delete" at bounding box center [1456, 106] width 60 height 21
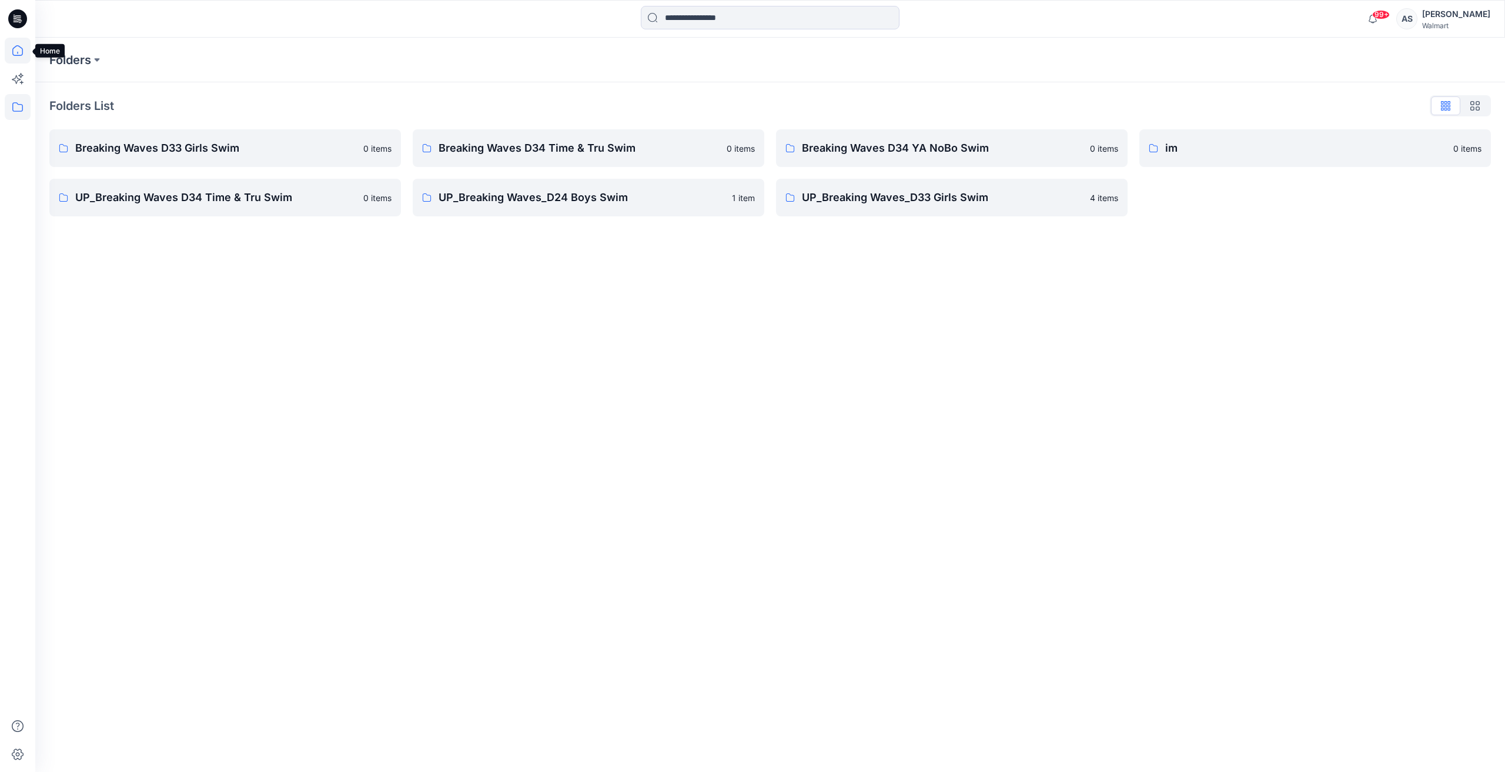
click at [9, 50] on icon at bounding box center [18, 51] width 26 height 26
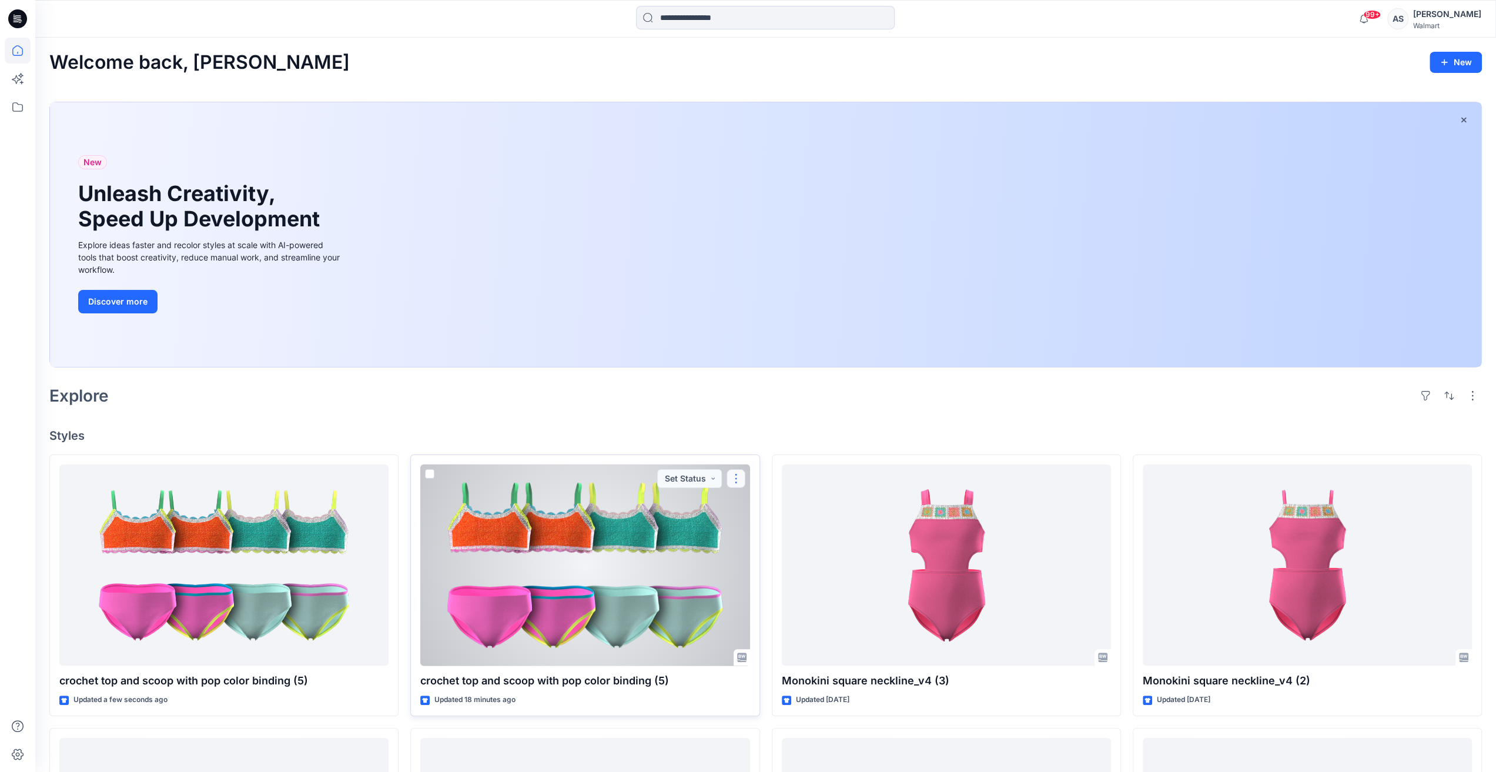
click at [744, 474] on button "button" at bounding box center [736, 478] width 19 height 19
click at [754, 497] on button "Edit" at bounding box center [792, 505] width 127 height 22
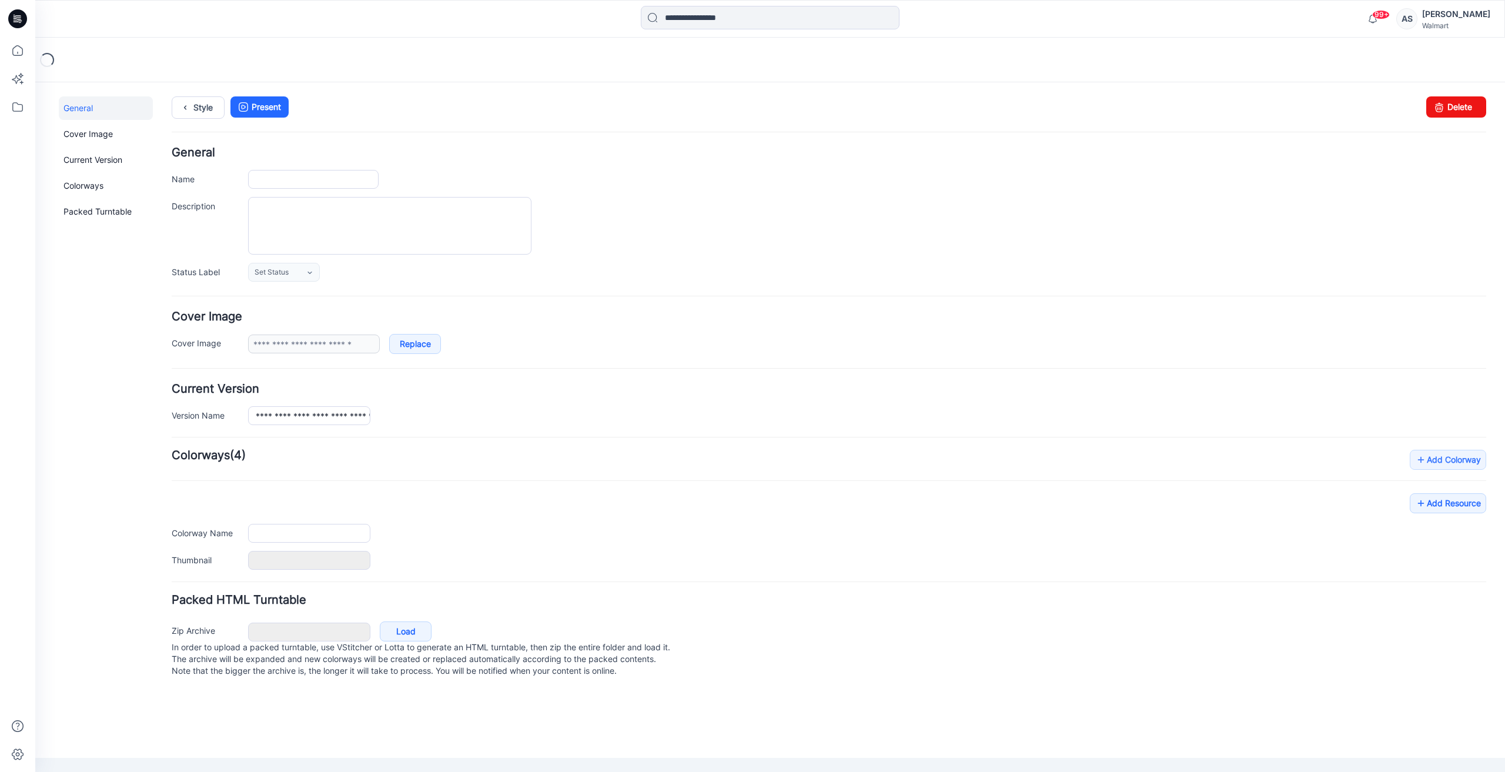
type input "**********"
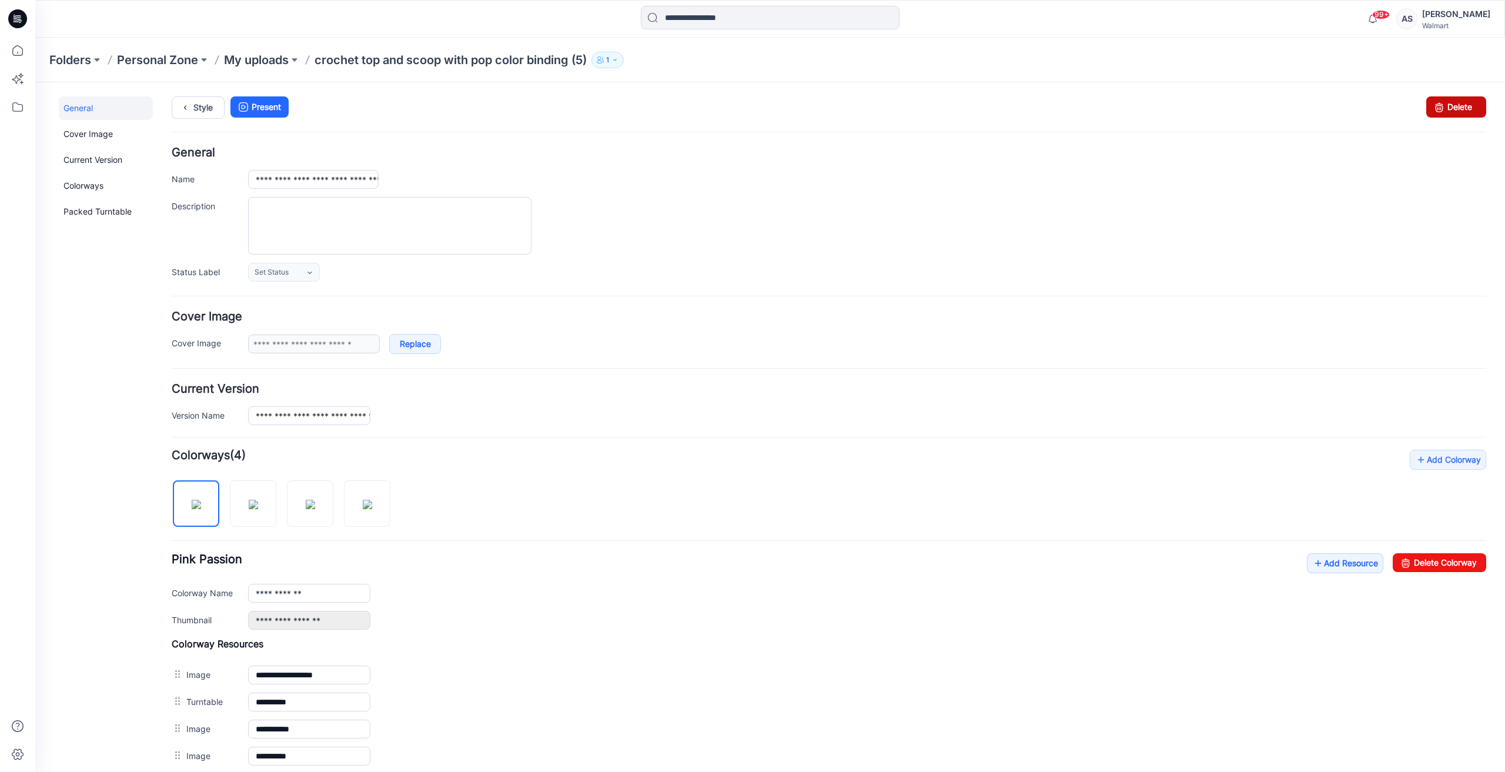
click at [1451, 104] on link "Delete" at bounding box center [1456, 106] width 60 height 21
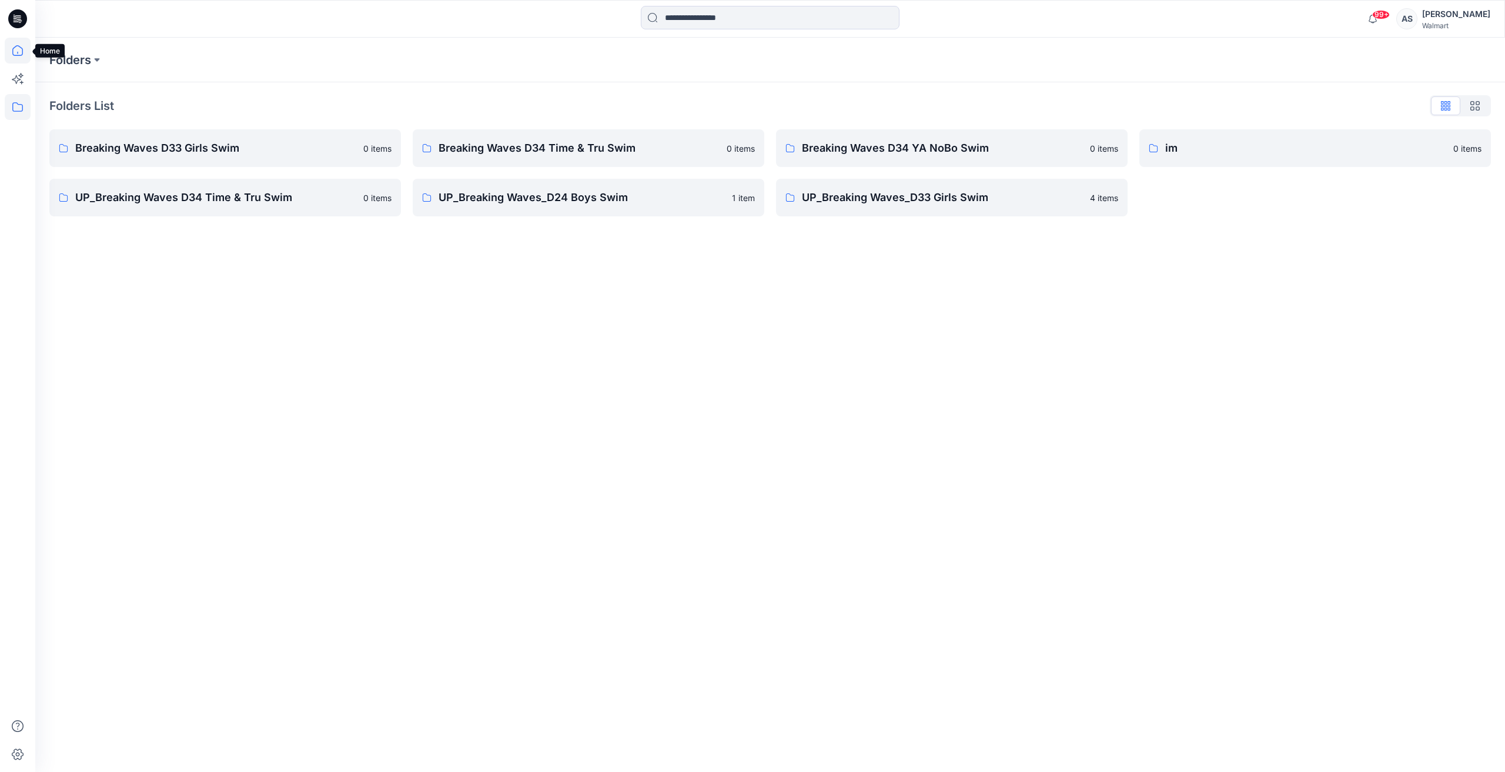
click at [6, 48] on icon at bounding box center [18, 51] width 26 height 26
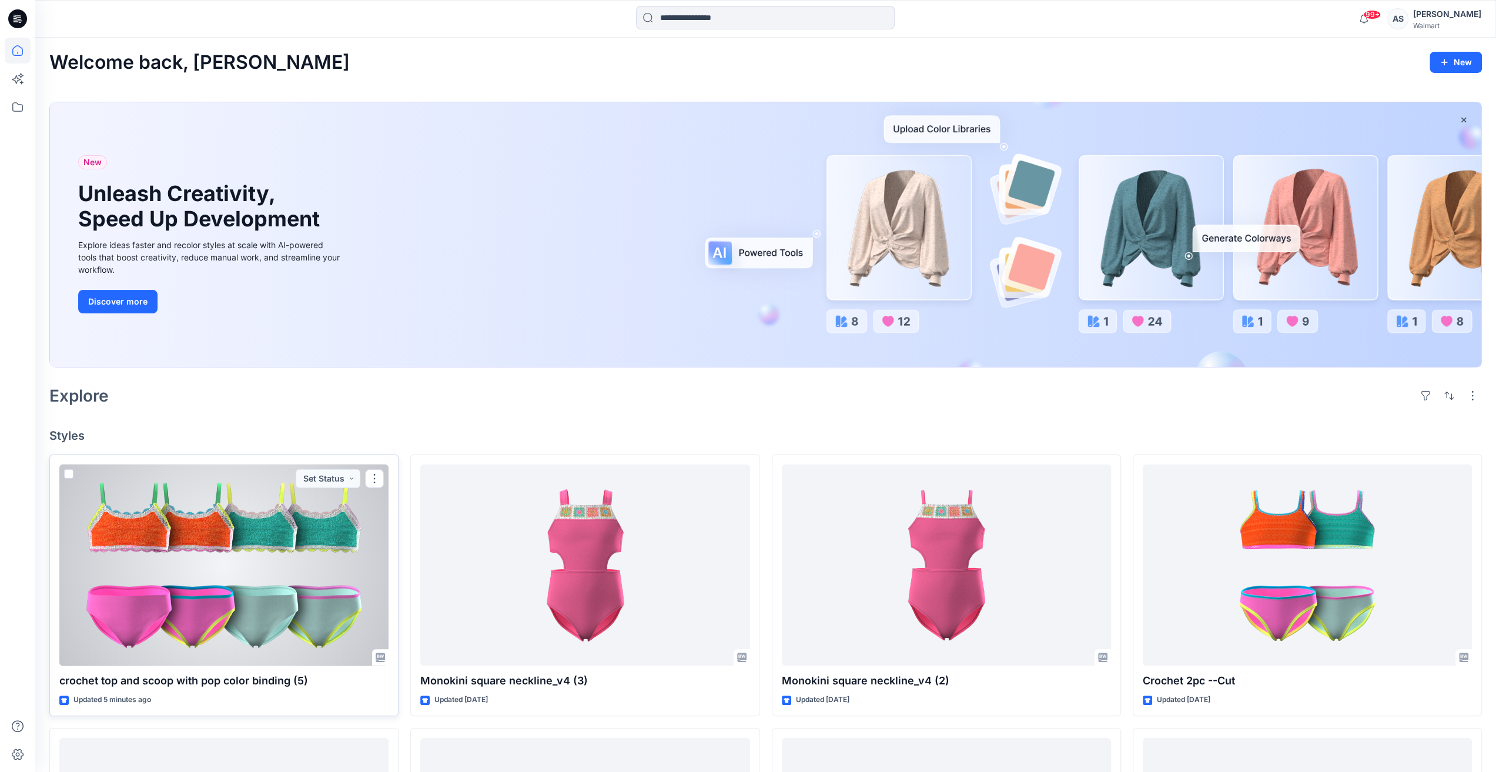
click at [241, 580] on div at bounding box center [223, 565] width 329 height 202
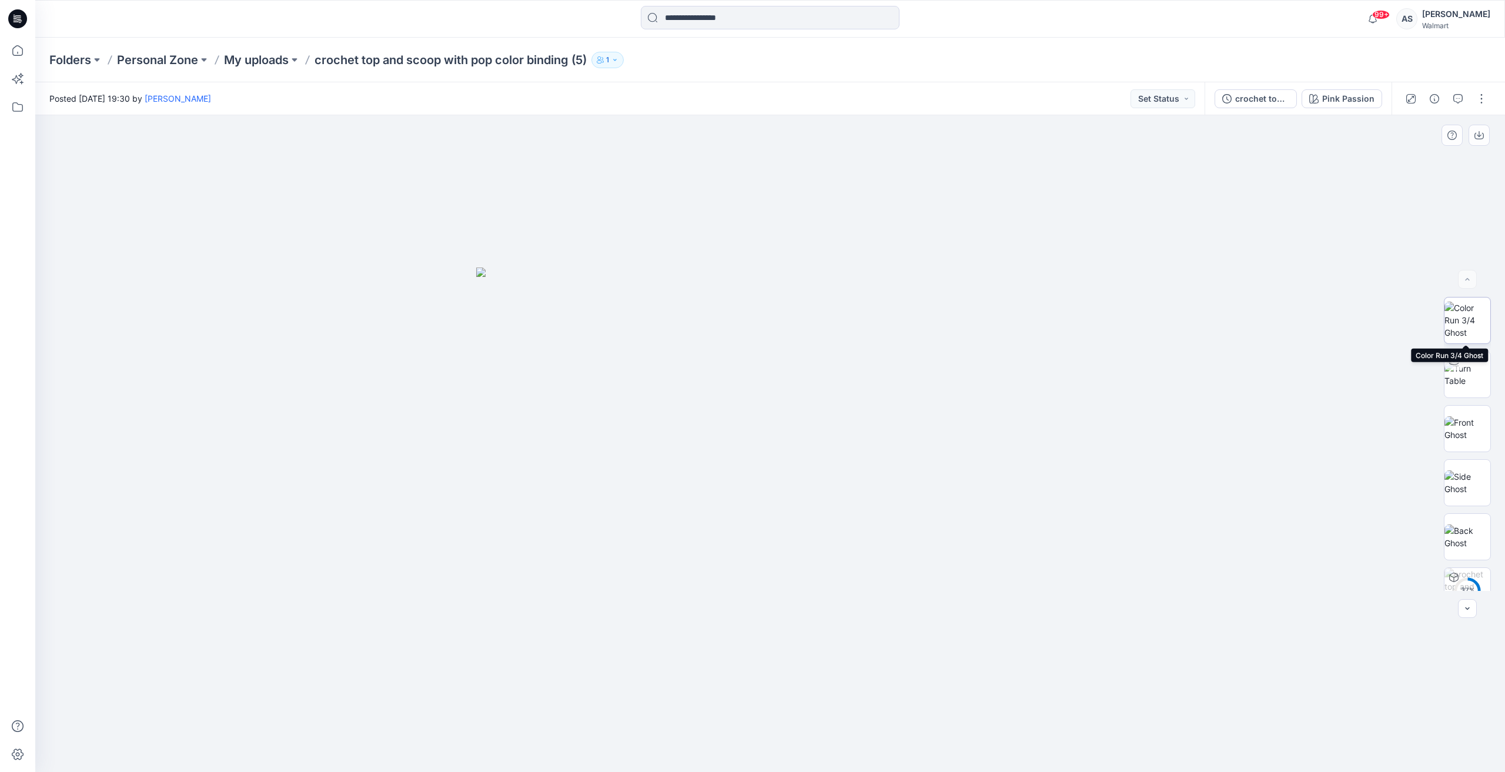
click at [1462, 325] on img at bounding box center [1468, 320] width 46 height 37
drag, startPoint x: 1480, startPoint y: 128, endPoint x: 1480, endPoint y: 135, distance: 7.1
click at [1480, 129] on button "button" at bounding box center [1479, 135] width 21 height 21
click at [1466, 540] on img at bounding box center [1468, 536] width 46 height 25
click at [1480, 135] on icon "button" at bounding box center [1479, 135] width 9 height 9
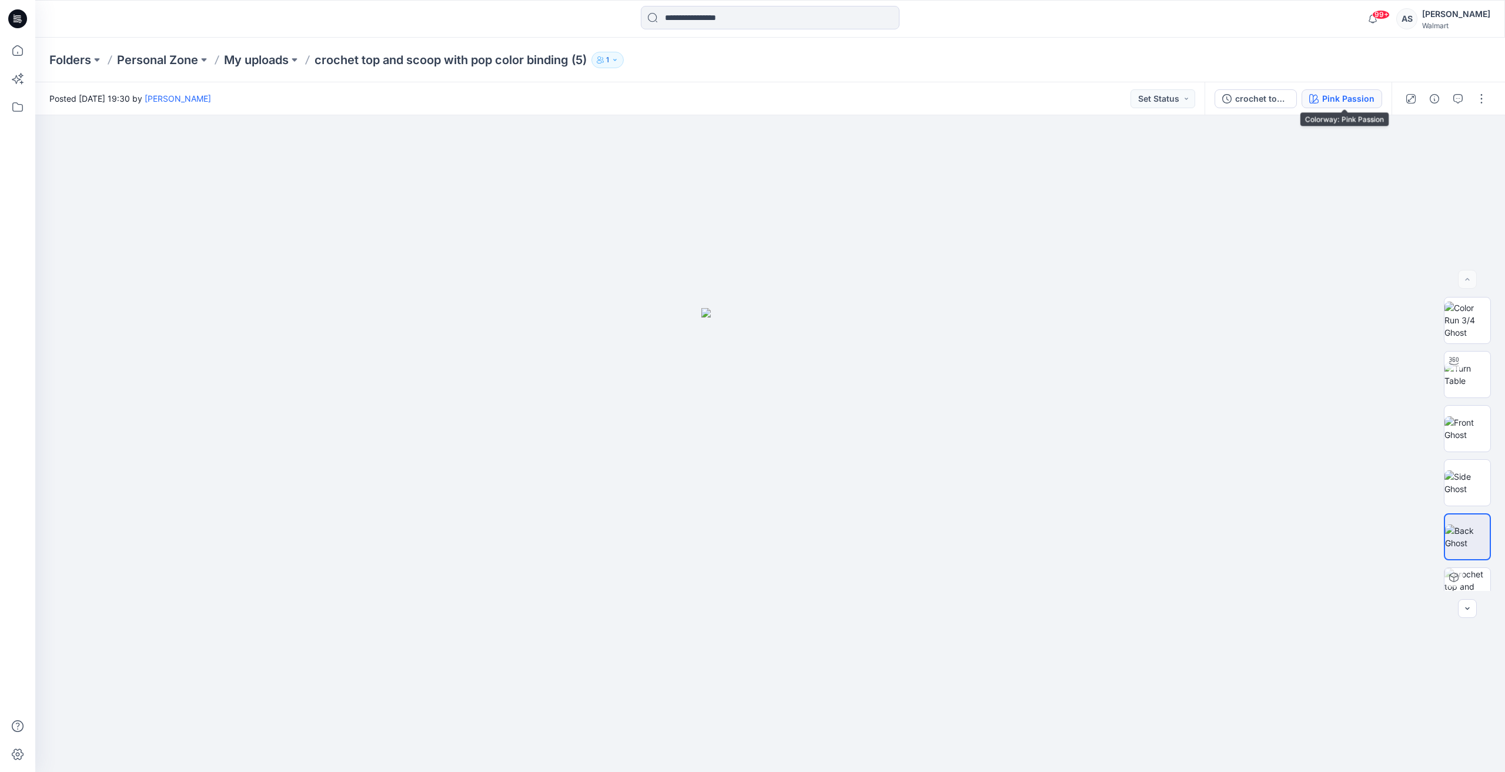
click at [1340, 95] on div "Pink Passion" at bounding box center [1348, 98] width 52 height 13
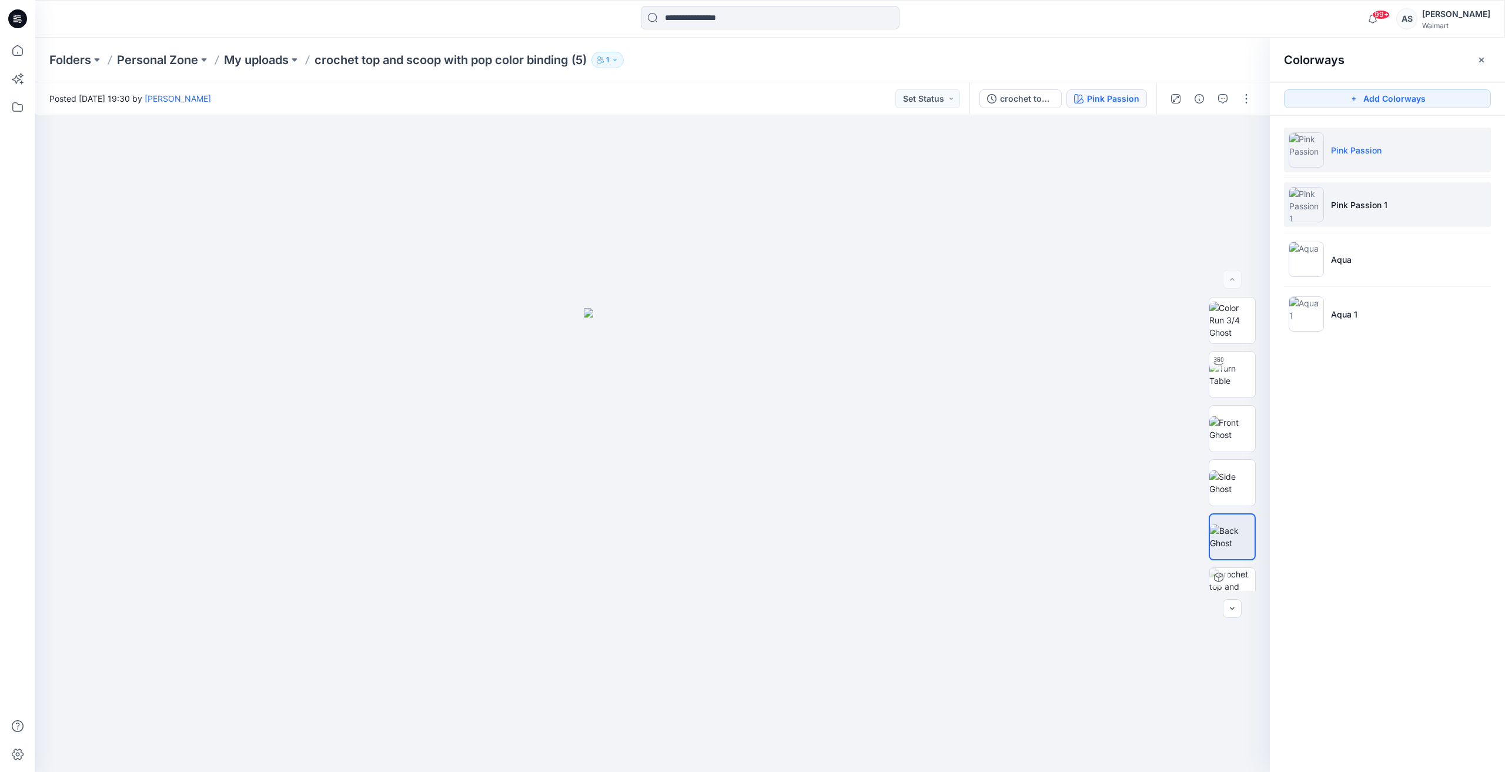
click at [1343, 190] on li "Pink Passion 1" at bounding box center [1387, 204] width 207 height 45
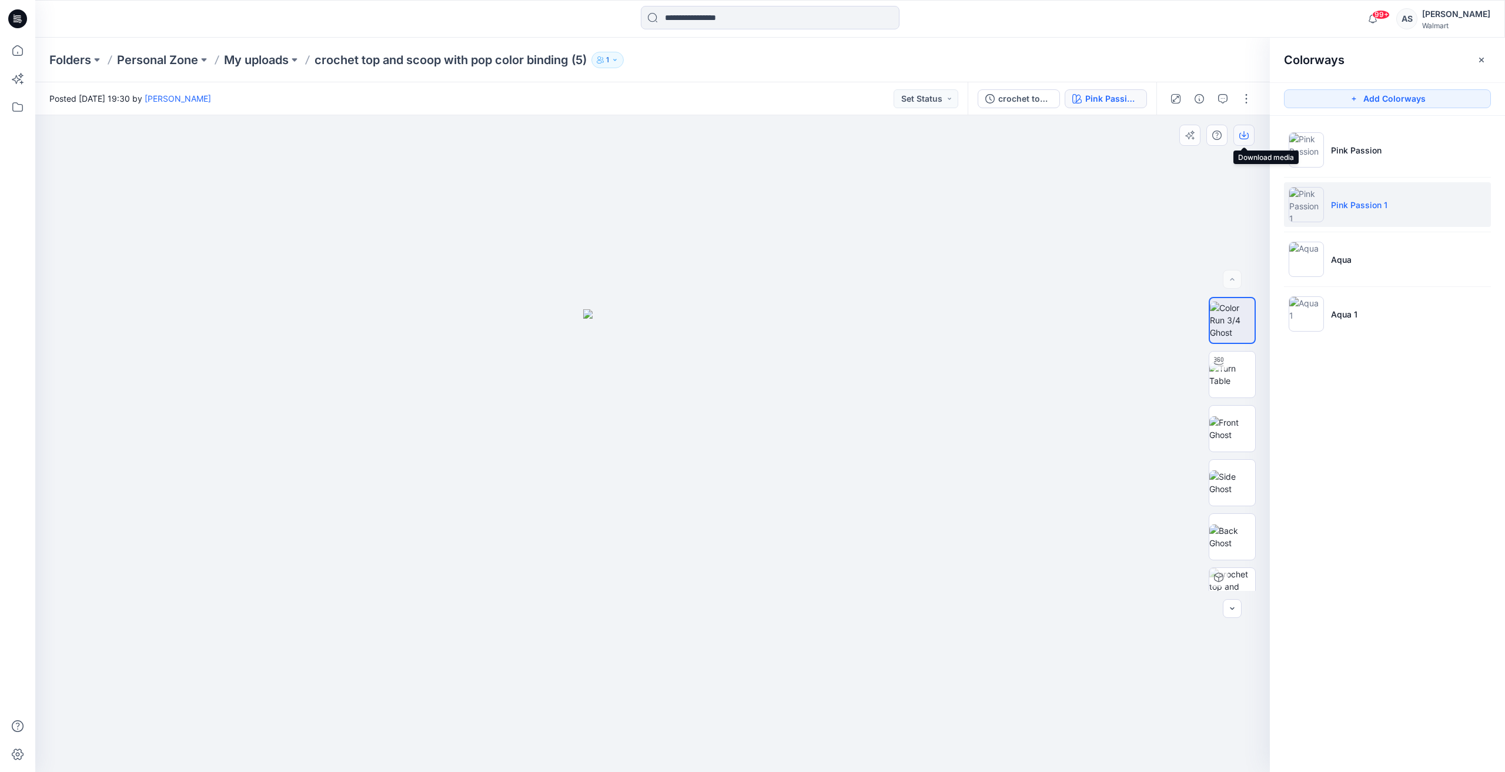
click at [1241, 132] on icon "button" at bounding box center [1243, 135] width 9 height 9
click at [1212, 541] on img at bounding box center [1232, 536] width 46 height 25
click at [1249, 135] on button "button" at bounding box center [1243, 135] width 21 height 21
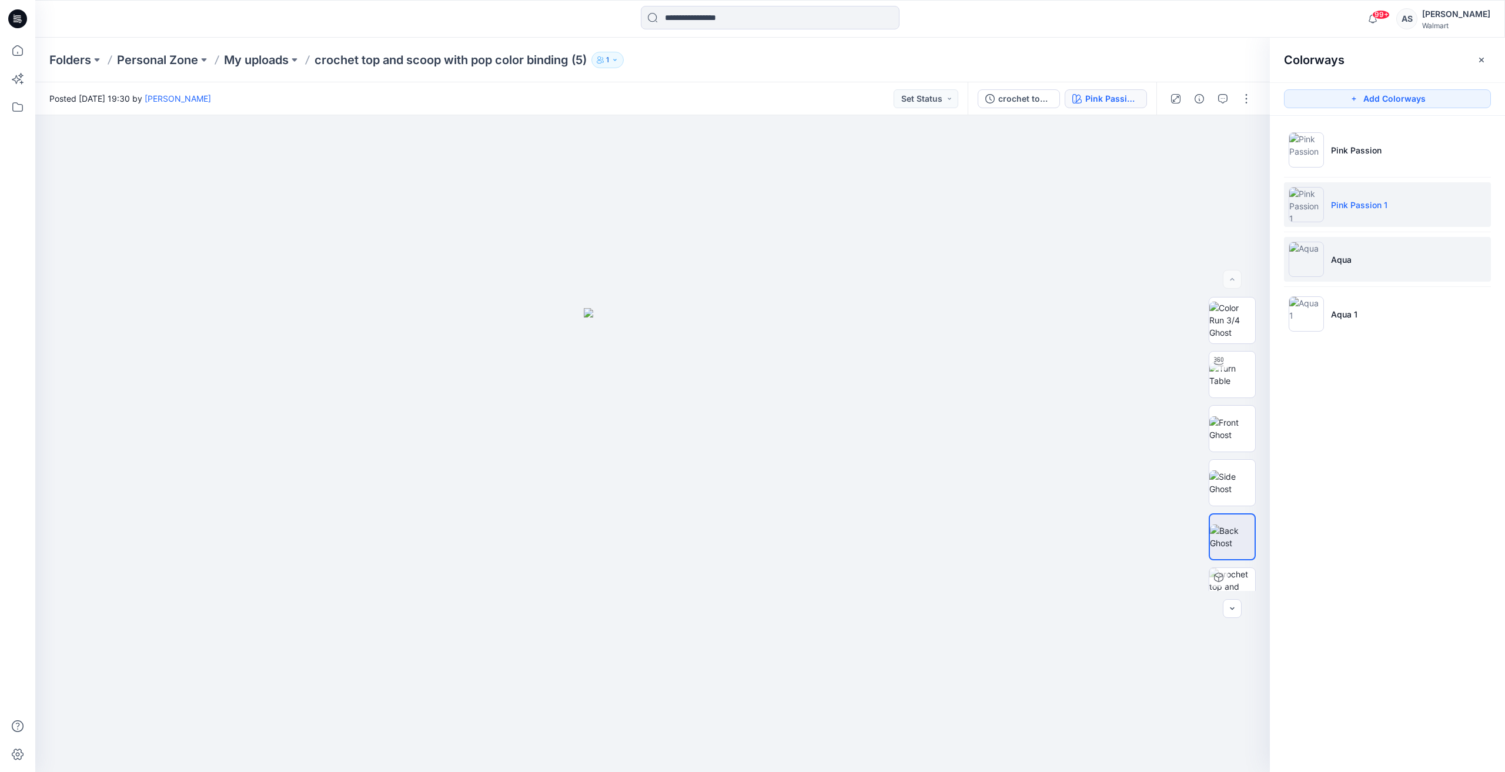
click at [1382, 253] on li "Aqua" at bounding box center [1387, 259] width 207 height 45
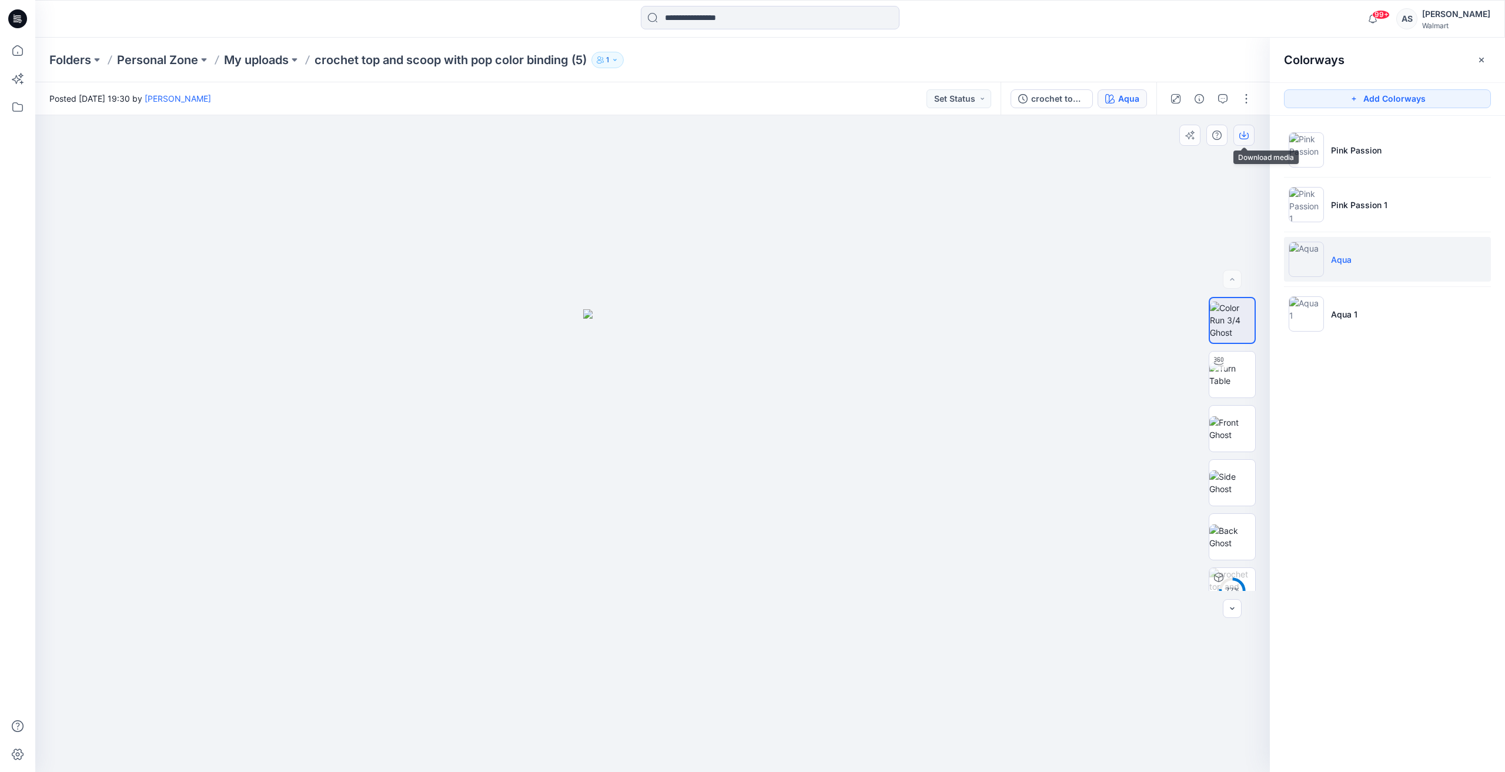
click at [1243, 136] on icon "button" at bounding box center [1244, 134] width 5 height 6
click at [1227, 533] on img at bounding box center [1232, 536] width 46 height 25
click at [1238, 131] on button "button" at bounding box center [1243, 135] width 21 height 21
click at [1350, 325] on li "Aqua 1" at bounding box center [1387, 314] width 207 height 45
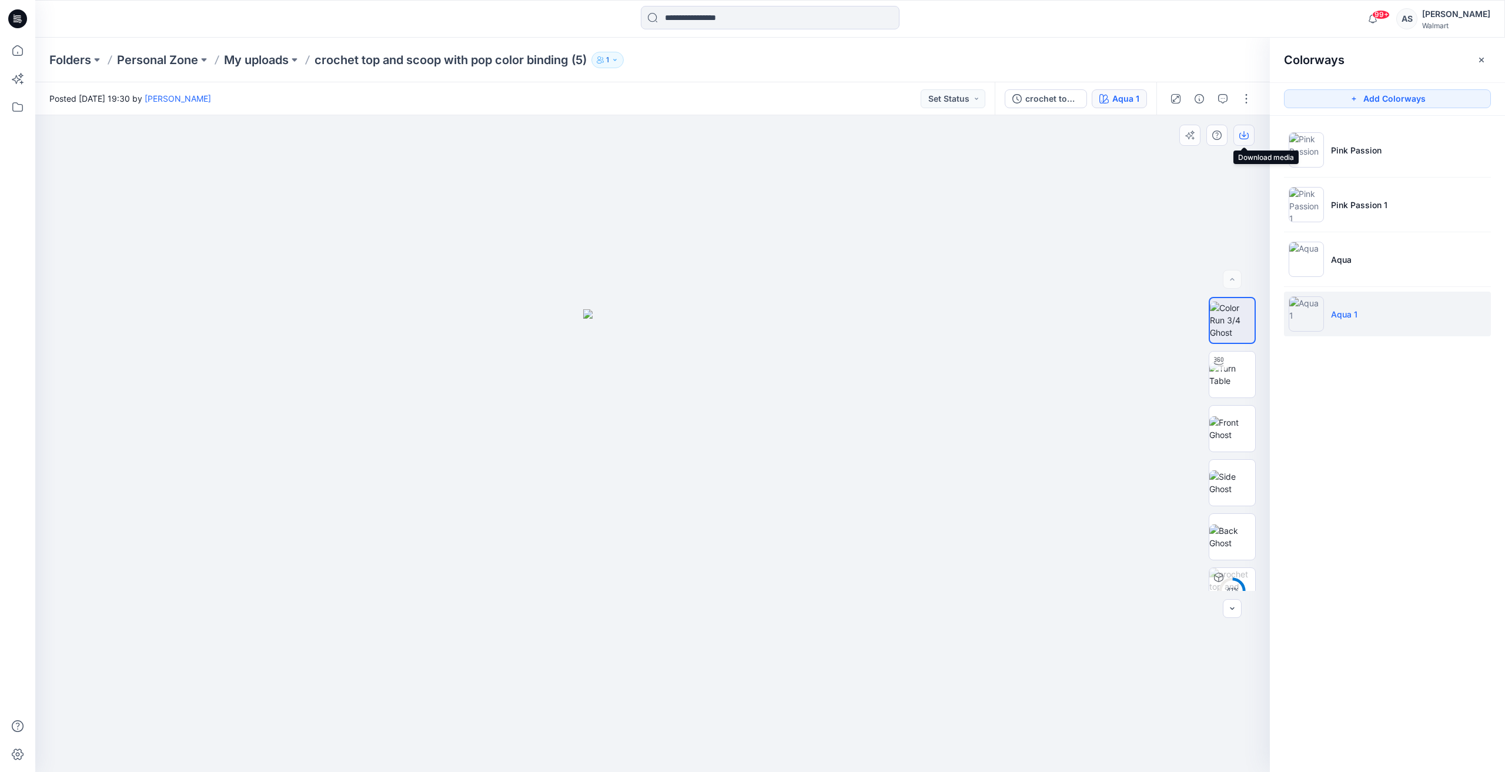
click at [1246, 134] on icon "button" at bounding box center [1243, 135] width 9 height 9
click at [1233, 529] on img at bounding box center [1232, 536] width 46 height 25
click at [1239, 135] on icon "button" at bounding box center [1243, 136] width 9 height 6
